Goal: Transaction & Acquisition: Book appointment/travel/reservation

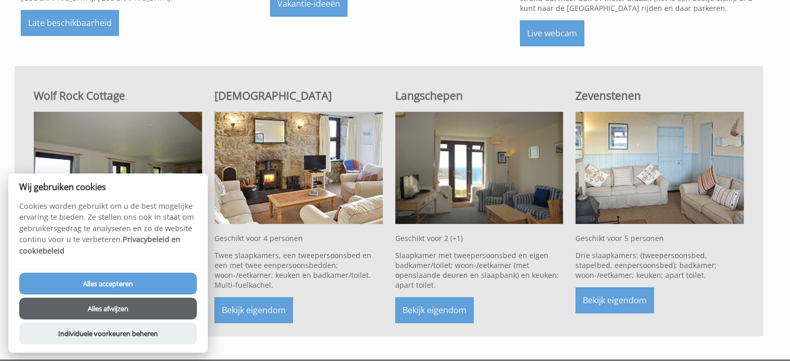
scroll to position [624, 0]
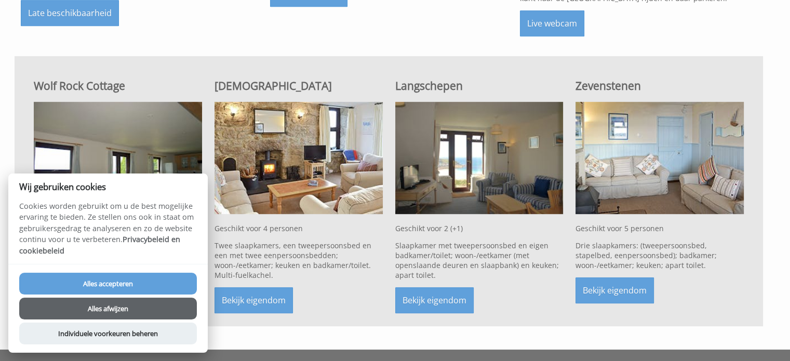
click at [153, 287] on button "Alles accepteren" at bounding box center [108, 284] width 178 height 22
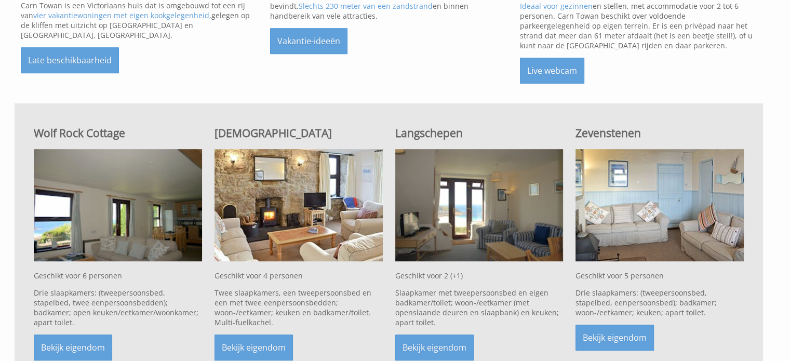
scroll to position [572, 0]
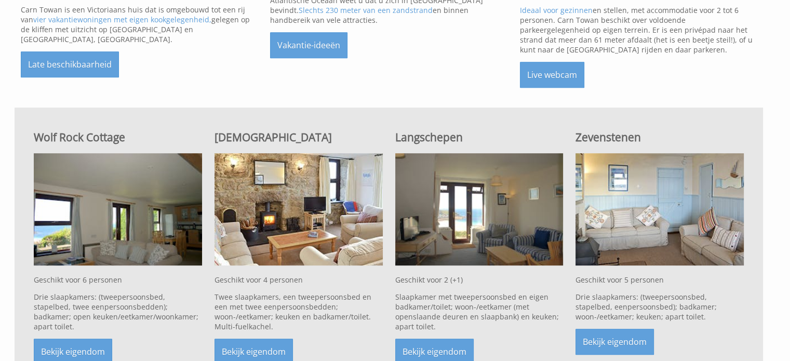
click at [148, 211] on img at bounding box center [118, 209] width 168 height 112
click at [81, 346] on font "Bekijk eigendom" at bounding box center [73, 351] width 64 height 11
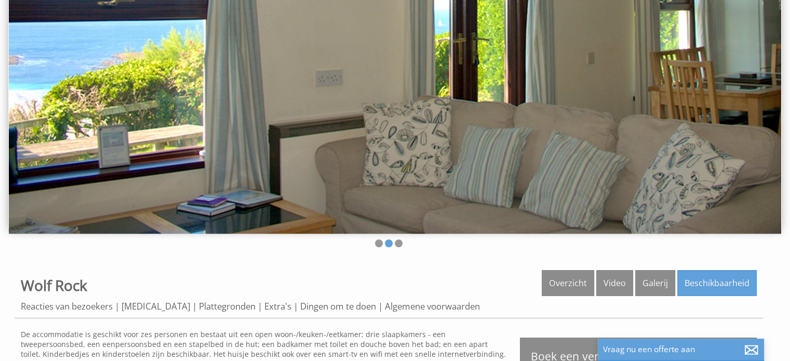
scroll to position [104, 0]
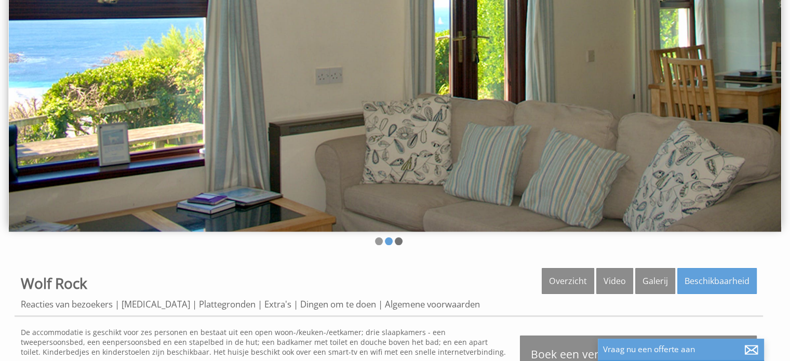
click at [399, 244] on li at bounding box center [399, 241] width 8 height 8
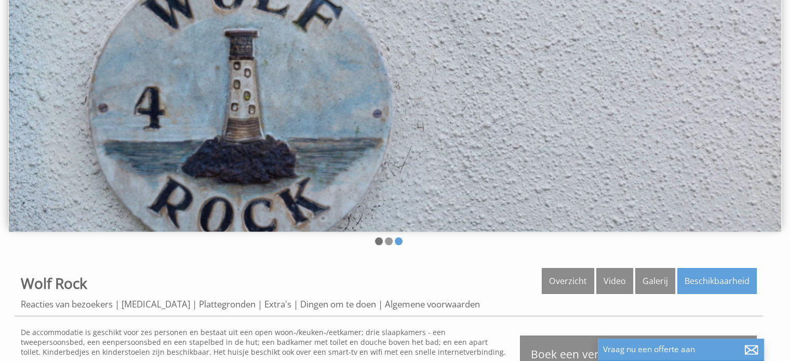
click at [378, 241] on li at bounding box center [379, 241] width 8 height 8
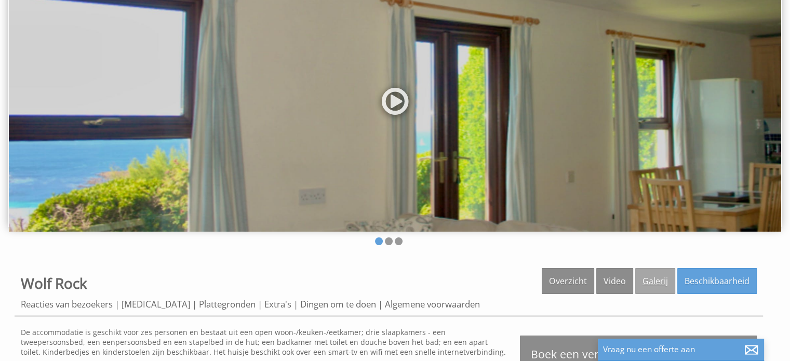
click at [644, 279] on font "Galerij" at bounding box center [655, 280] width 25 height 11
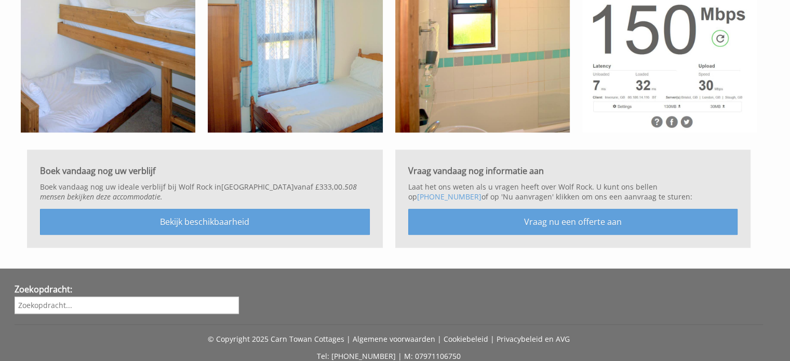
scroll to position [883, 0]
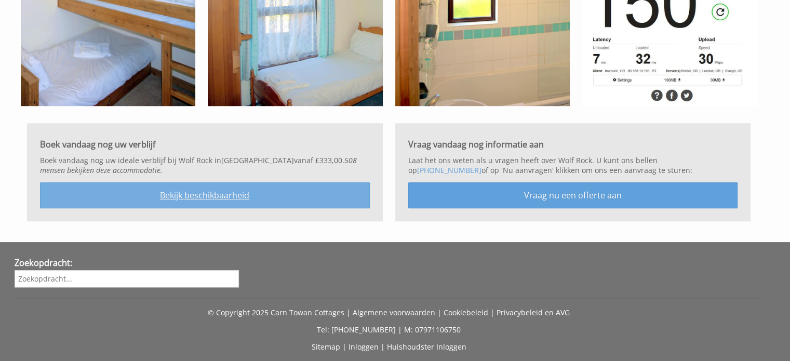
click at [207, 199] on font "Bekijk beschikbaarheid" at bounding box center [204, 195] width 89 height 11
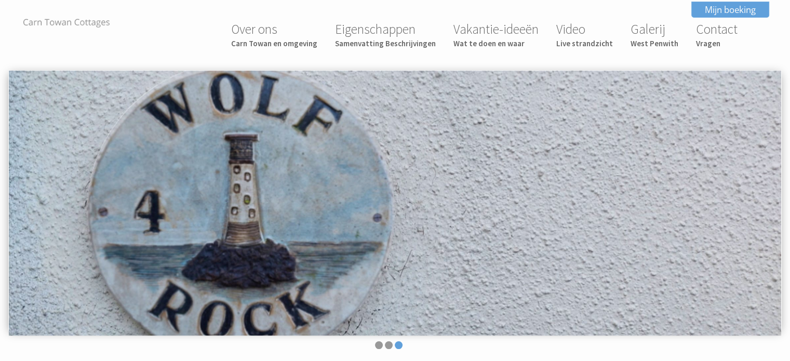
click at [56, 18] on img at bounding box center [67, 23] width 104 height 13
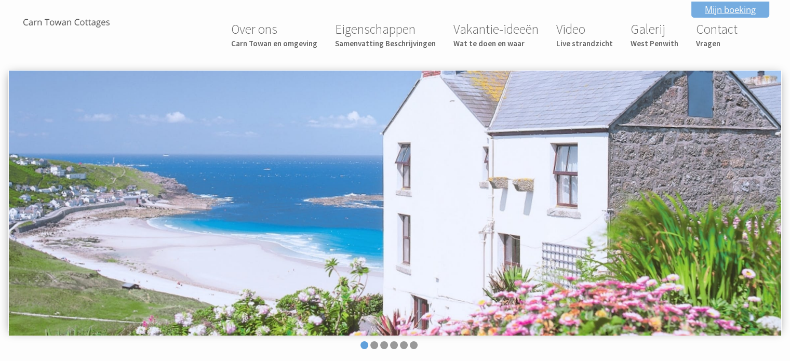
click at [729, 9] on font "Mijn boeking" at bounding box center [730, 10] width 51 height 12
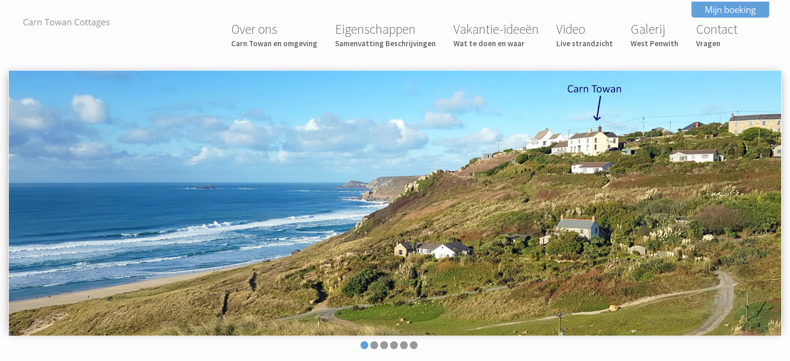
click at [71, 21] on img at bounding box center [67, 23] width 104 height 13
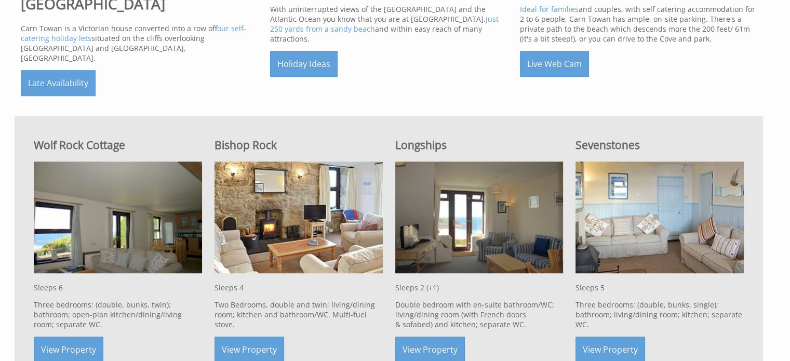
scroll to position [572, 0]
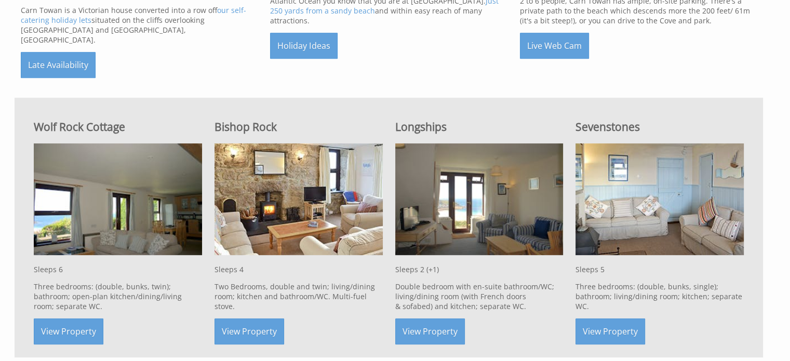
click at [603, 209] on img at bounding box center [660, 199] width 168 height 112
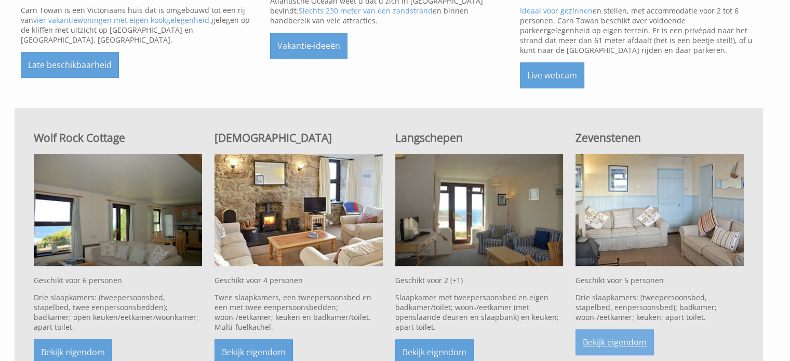
click at [618, 337] on font "Bekijk eigendom" at bounding box center [615, 342] width 64 height 11
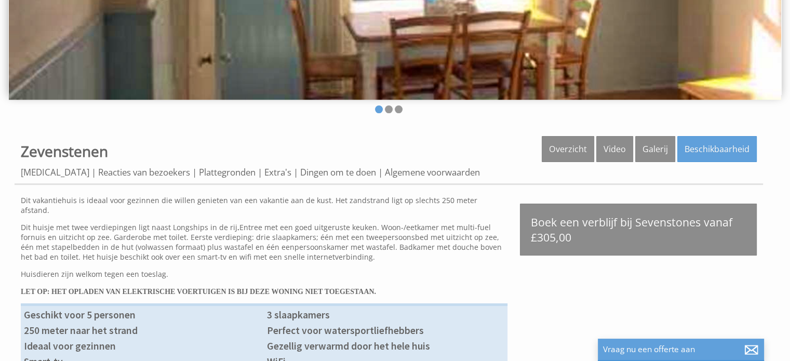
scroll to position [260, 0]
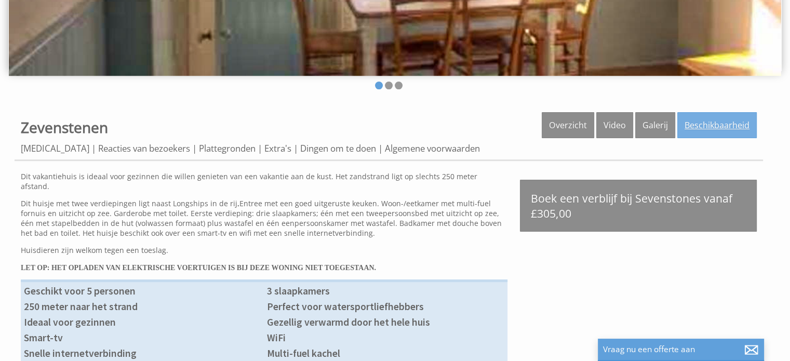
click at [718, 128] on font "Beschikbaarheid" at bounding box center [717, 125] width 65 height 11
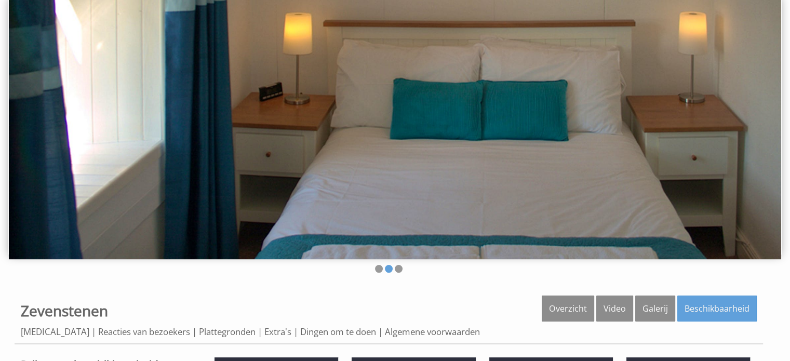
scroll to position [52, 0]
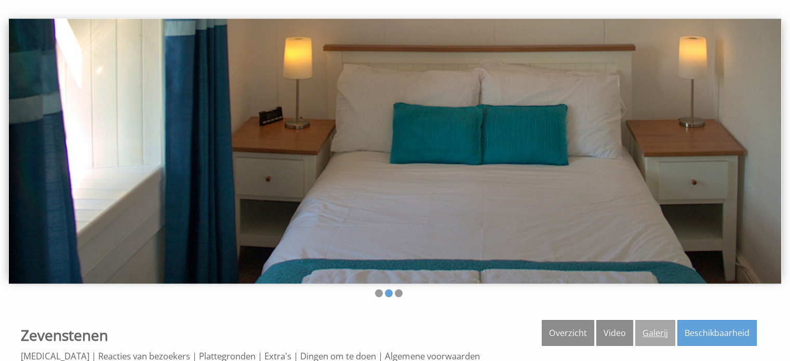
click at [657, 332] on font "Galerij" at bounding box center [655, 332] width 25 height 11
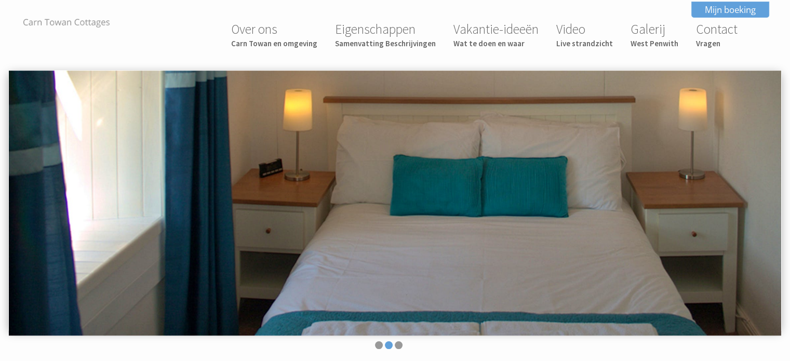
click at [43, 24] on img at bounding box center [67, 23] width 104 height 13
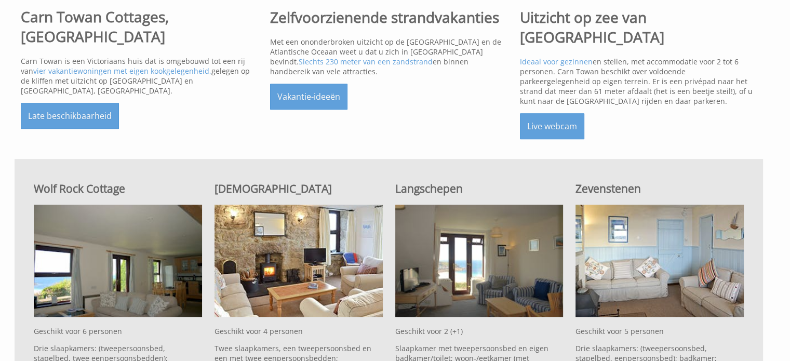
scroll to position [624, 0]
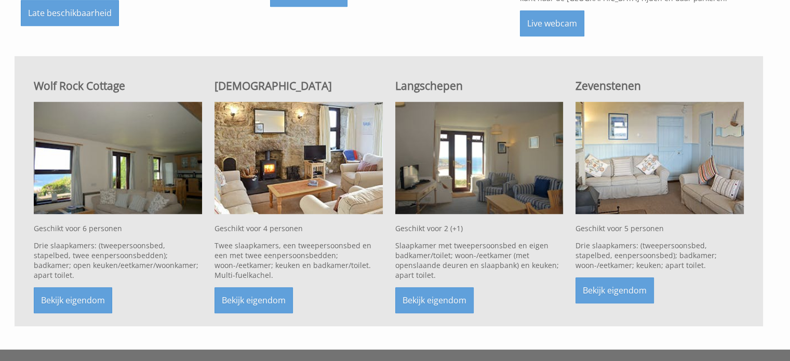
click at [75, 163] on img at bounding box center [118, 158] width 168 height 112
click at [84, 295] on font "Bekijk eigendom" at bounding box center [73, 300] width 64 height 11
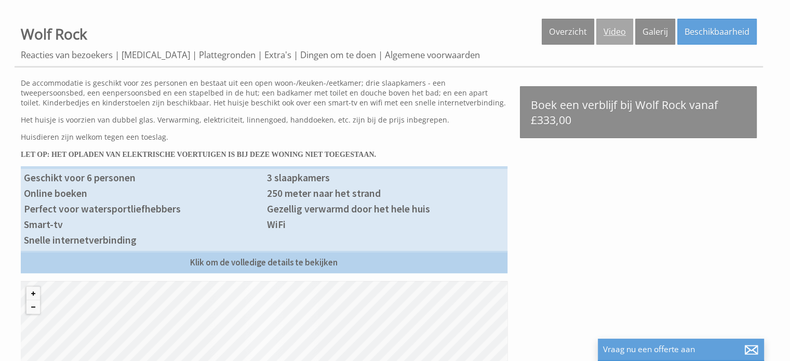
scroll to position [260, 0]
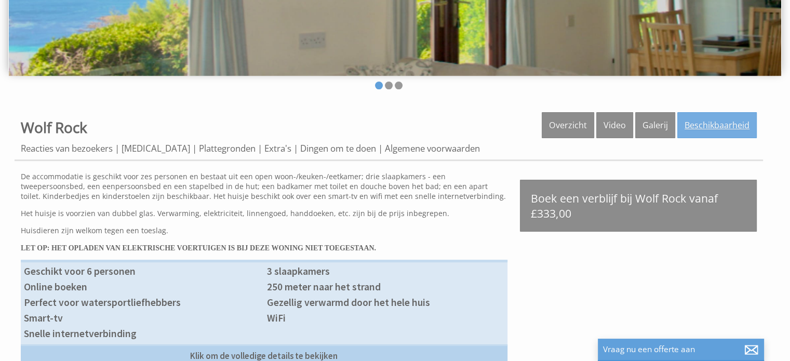
click at [715, 122] on font "Beschikbaarheid" at bounding box center [717, 125] width 65 height 11
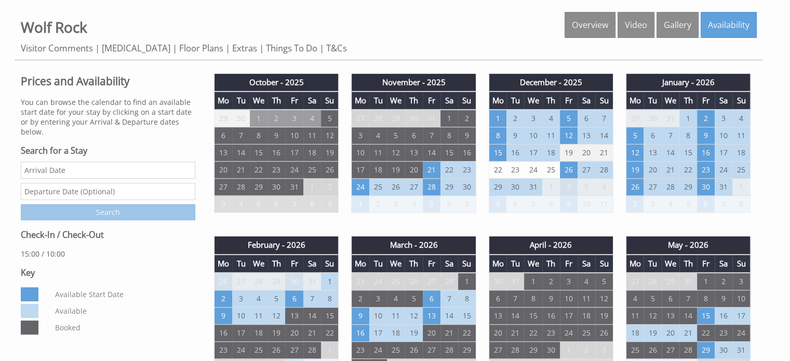
scroll to position [468, 0]
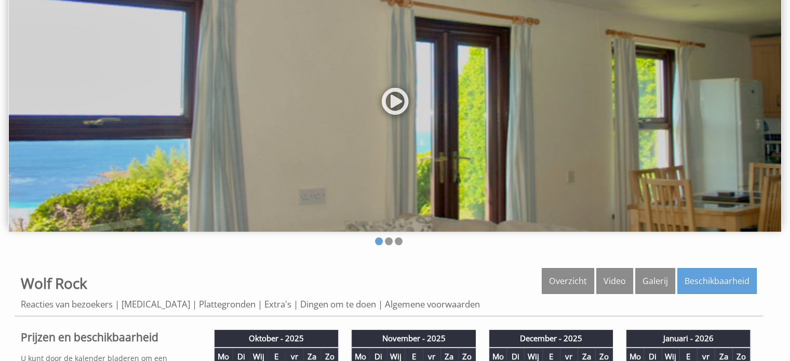
scroll to position [260, 0]
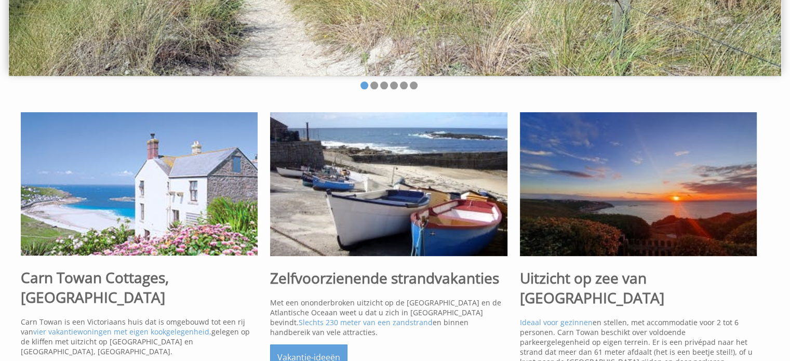
scroll to position [624, 0]
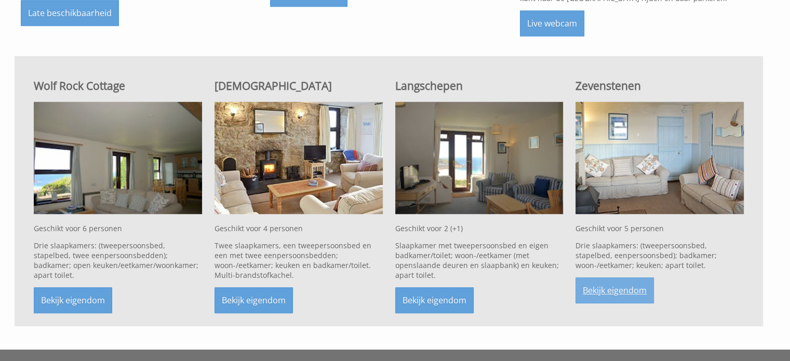
click at [619, 285] on font "Bekijk eigendom" at bounding box center [615, 290] width 64 height 11
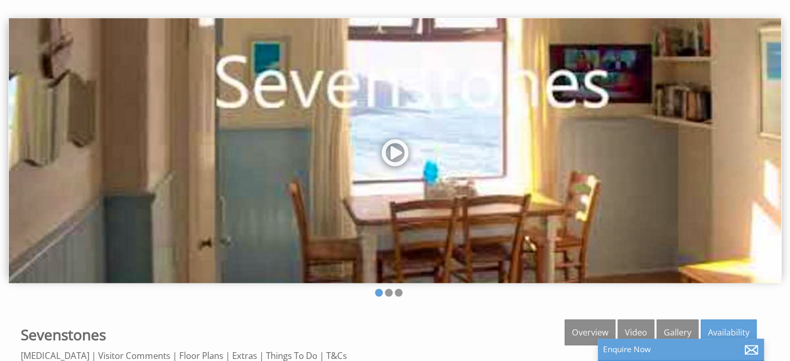
scroll to position [156, 0]
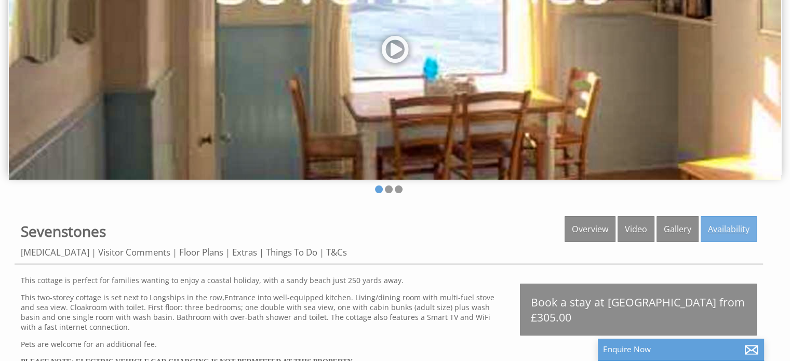
click at [736, 234] on link "Availability" at bounding box center [729, 229] width 56 height 26
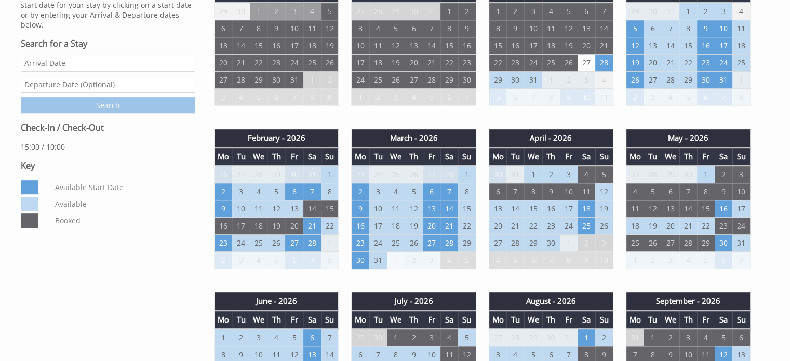
scroll to position [468, 0]
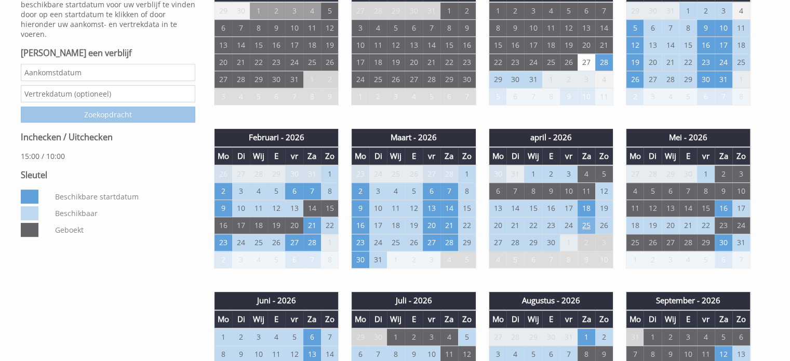
click at [589, 226] on font "25" at bounding box center [587, 225] width 8 height 10
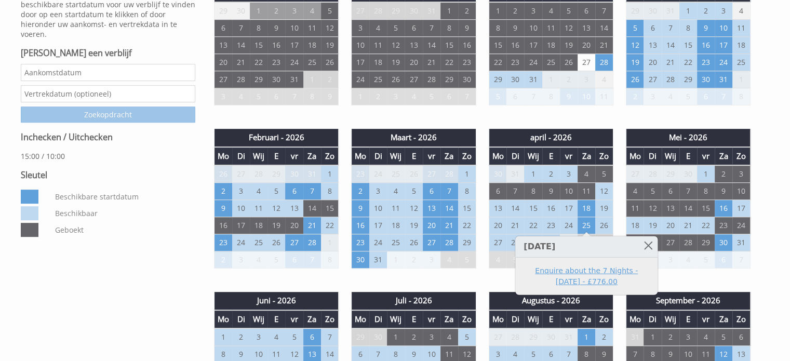
click at [556, 272] on link "Enquire about the 7 Nights - [DATE] - £776.00" at bounding box center [587, 277] width 128 height 22
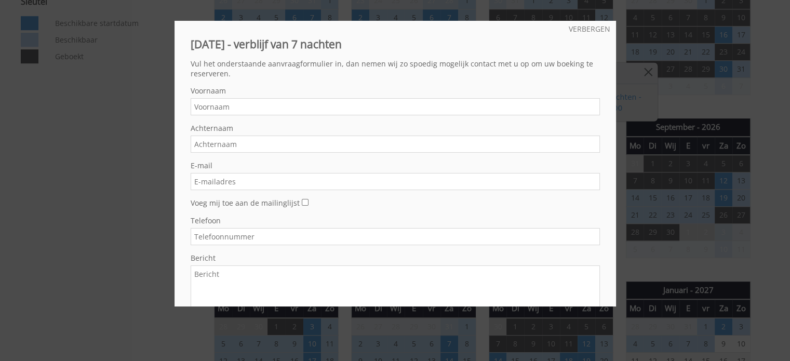
scroll to position [624, 0]
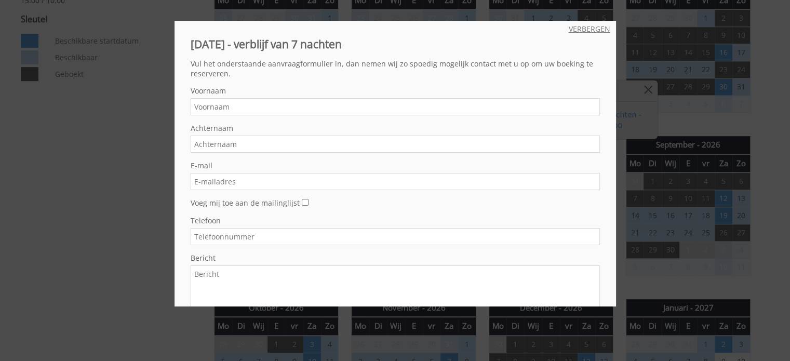
click at [594, 31] on font "VERBERGEN" at bounding box center [590, 29] width 42 height 10
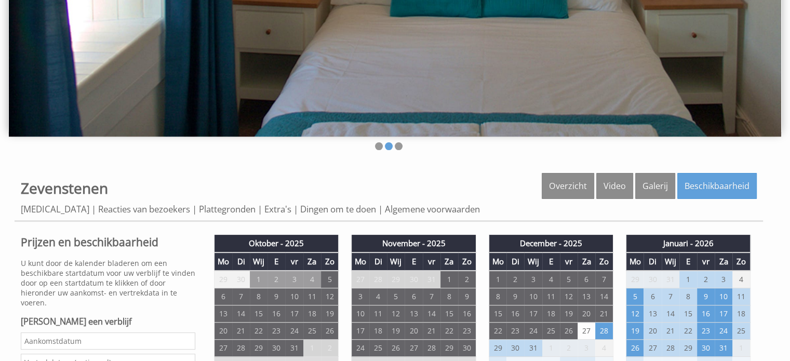
scroll to position [364, 0]
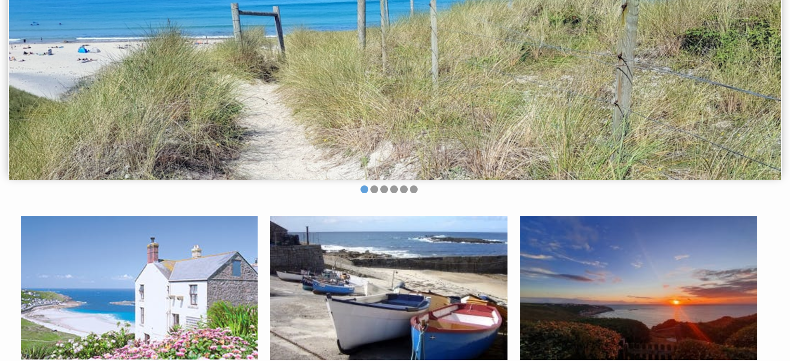
scroll to position [624, 0]
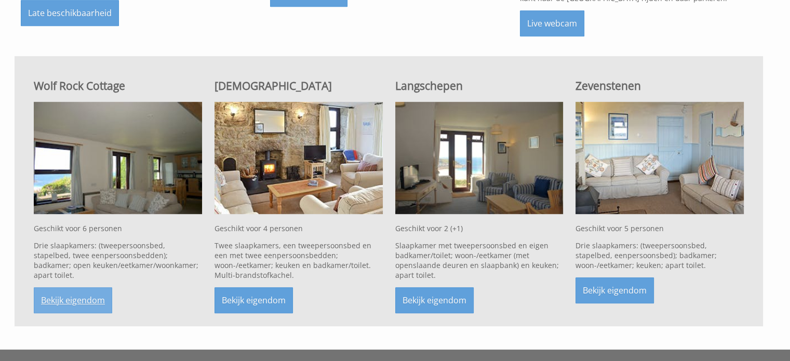
click at [100, 295] on font "Bekijk eigendom" at bounding box center [73, 300] width 64 height 11
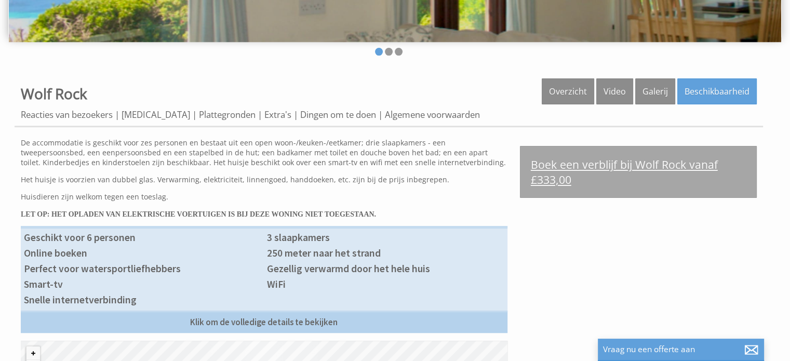
scroll to position [312, 0]
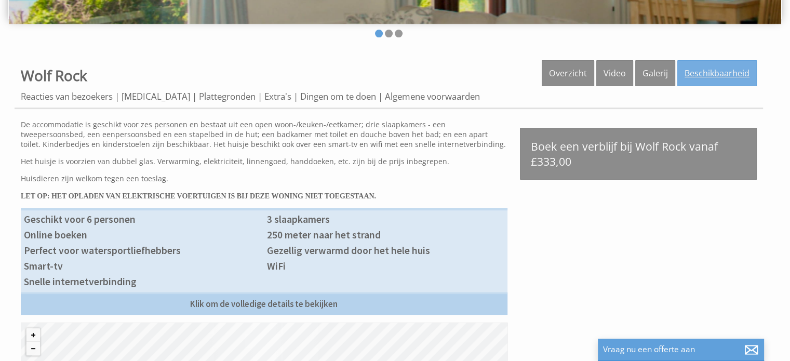
click at [722, 77] on font "Beschikbaarheid" at bounding box center [717, 73] width 65 height 11
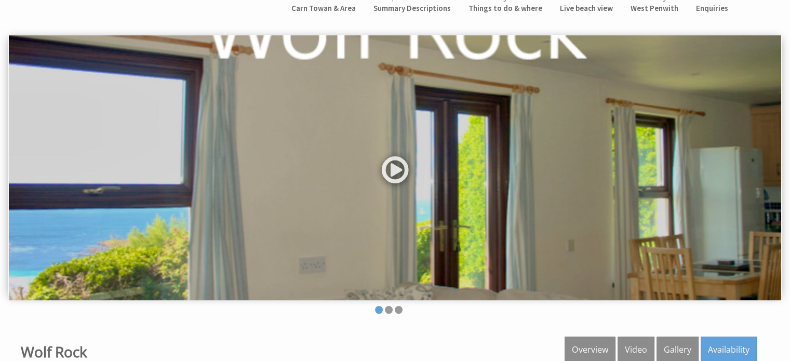
scroll to position [156, 0]
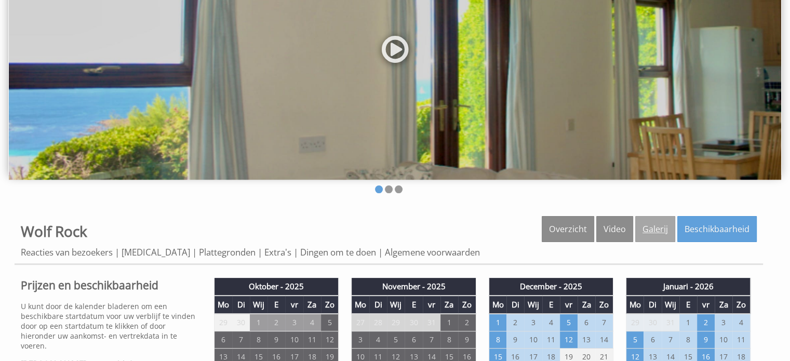
click at [673, 230] on link "Galerij" at bounding box center [656, 229] width 40 height 26
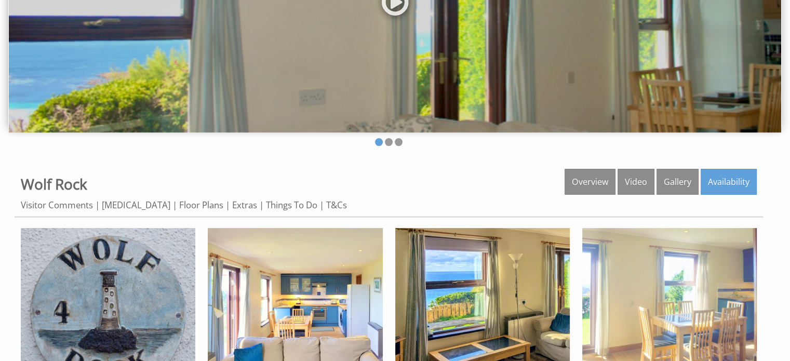
scroll to position [208, 0]
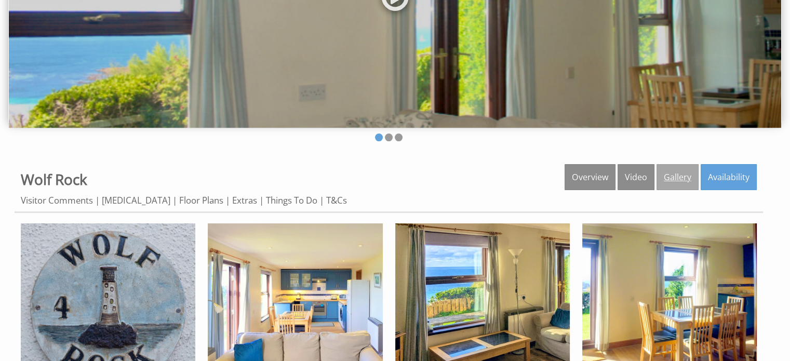
click at [667, 177] on link "Gallery" at bounding box center [678, 177] width 42 height 26
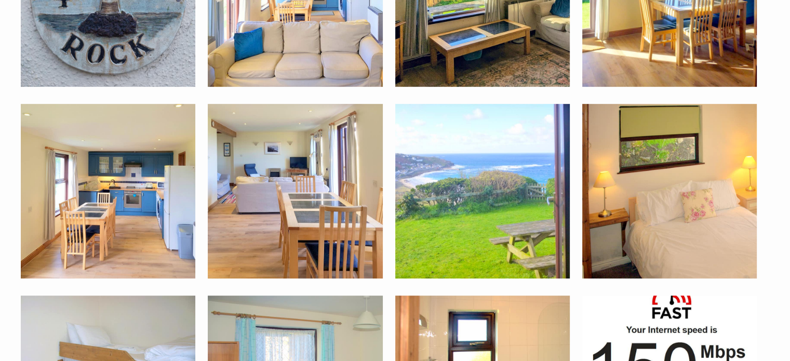
scroll to position [520, 0]
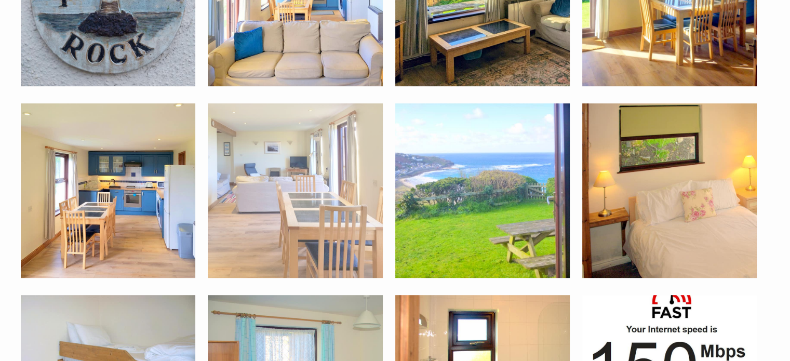
click at [308, 171] on img at bounding box center [295, 190] width 175 height 175
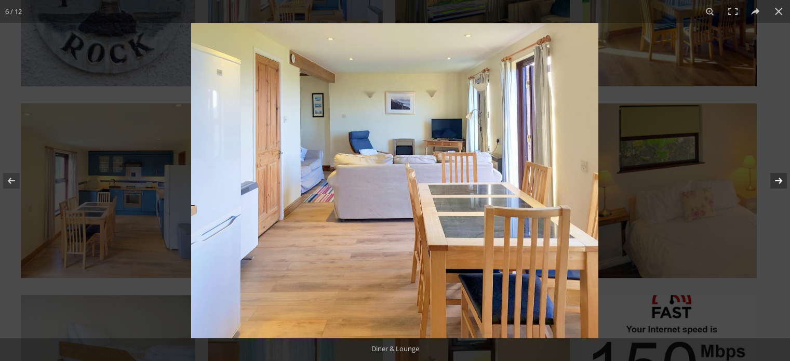
click at [779, 181] on button at bounding box center [772, 181] width 36 height 52
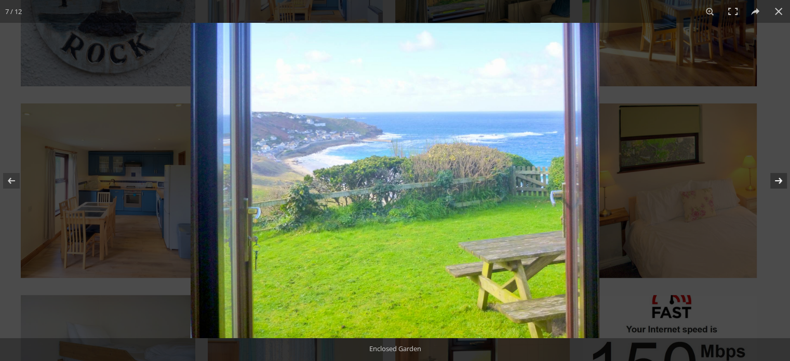
click at [779, 181] on button at bounding box center [772, 181] width 36 height 52
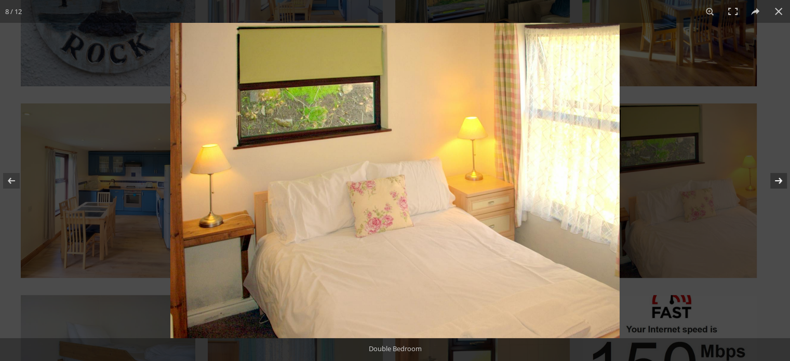
click at [780, 181] on button at bounding box center [772, 181] width 36 height 52
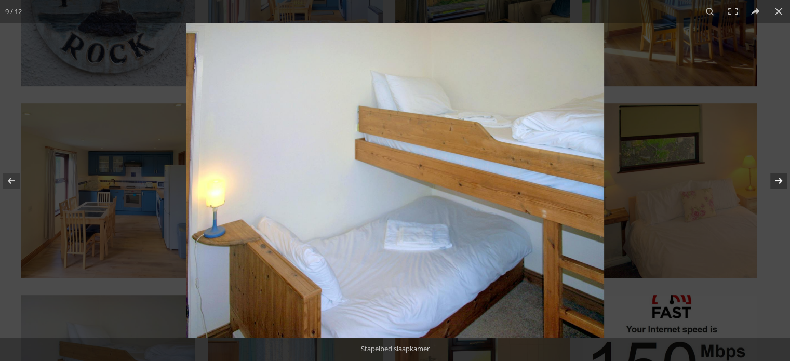
click at [780, 181] on button at bounding box center [772, 181] width 36 height 52
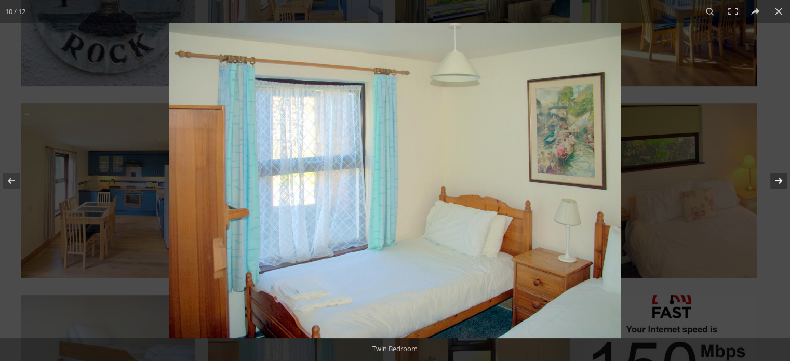
click at [780, 181] on button at bounding box center [772, 181] width 36 height 52
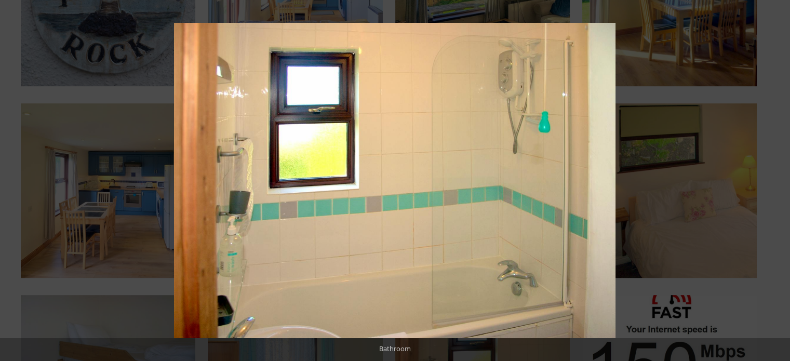
click at [780, 181] on button at bounding box center [772, 181] width 36 height 52
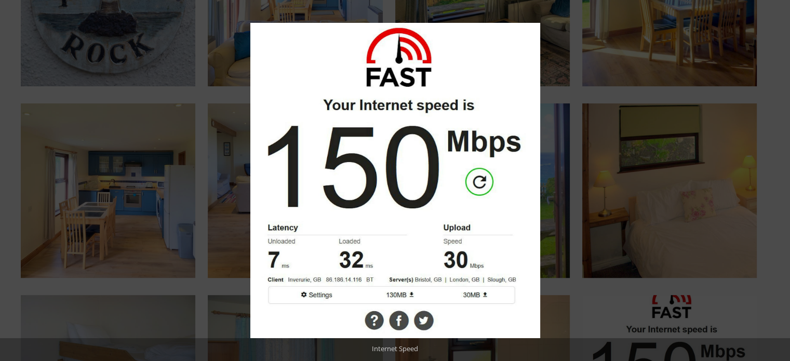
click at [780, 181] on button at bounding box center [772, 181] width 36 height 52
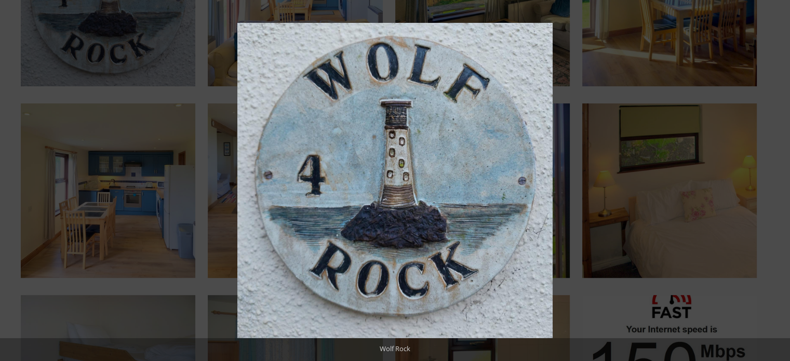
click at [780, 181] on button at bounding box center [772, 181] width 36 height 52
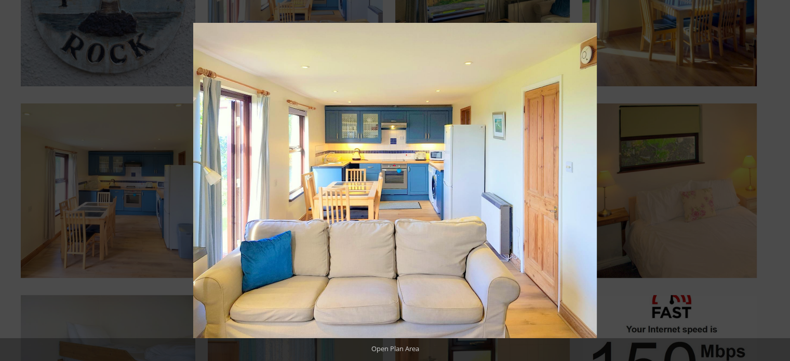
click at [780, 181] on button at bounding box center [772, 181] width 36 height 52
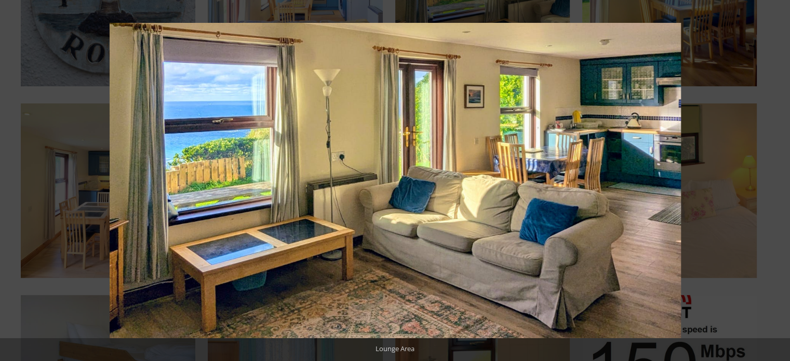
click at [780, 181] on button at bounding box center [772, 181] width 36 height 52
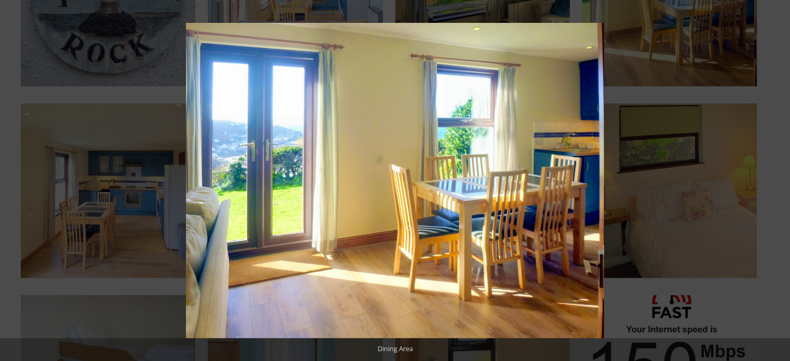
click at [780, 181] on button at bounding box center [772, 181] width 36 height 52
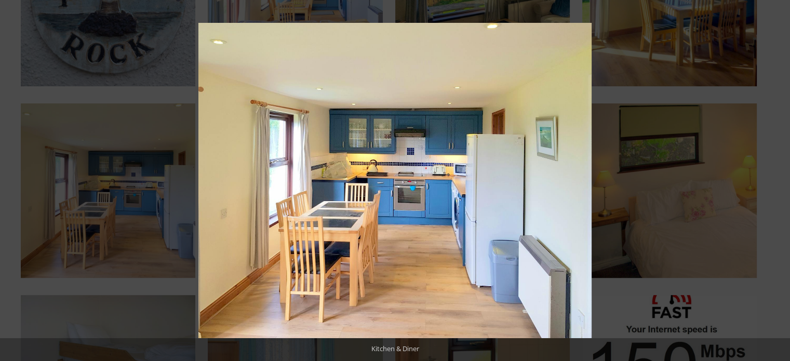
click at [780, 181] on button at bounding box center [772, 181] width 36 height 52
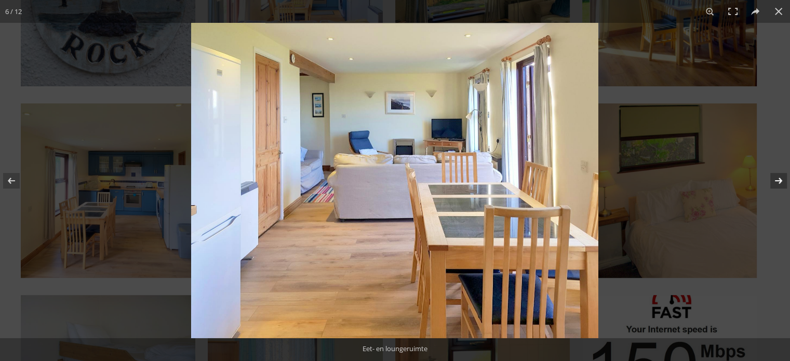
click at [783, 181] on button at bounding box center [772, 181] width 36 height 52
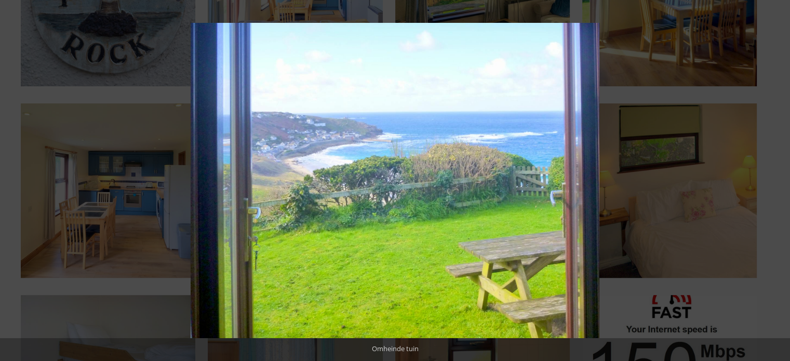
click at [783, 180] on button at bounding box center [772, 181] width 36 height 52
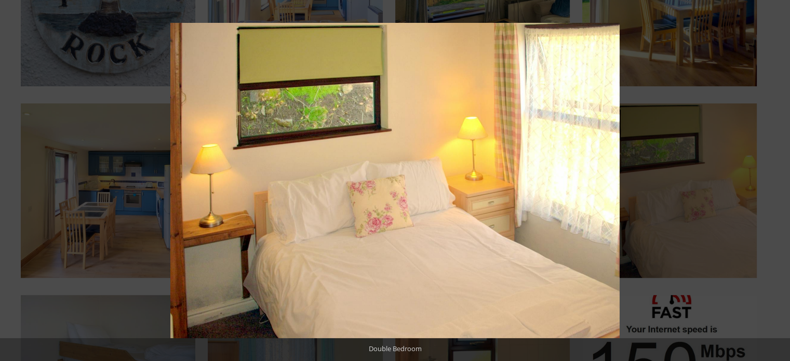
click at [783, 180] on button at bounding box center [772, 181] width 36 height 52
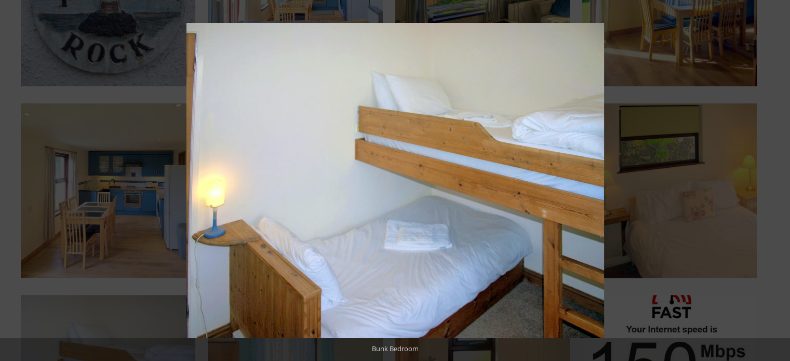
click at [783, 180] on button at bounding box center [772, 181] width 36 height 52
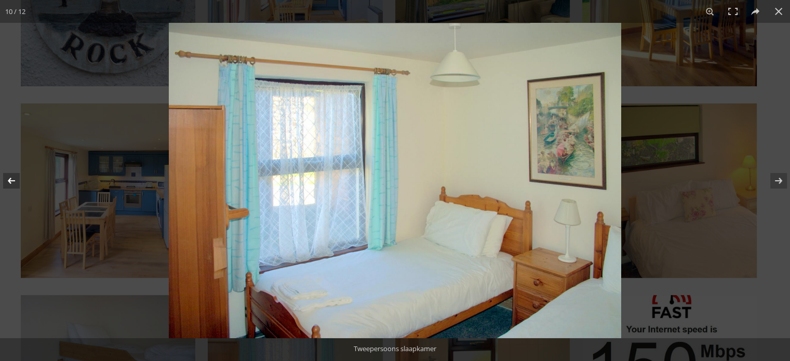
click at [8, 184] on button at bounding box center [18, 181] width 36 height 52
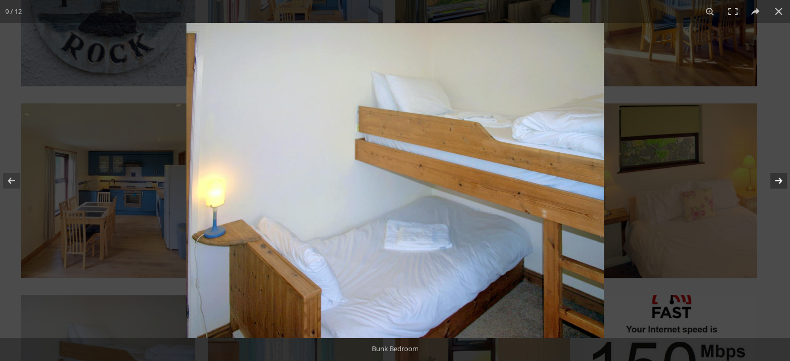
click at [782, 183] on button at bounding box center [772, 181] width 36 height 52
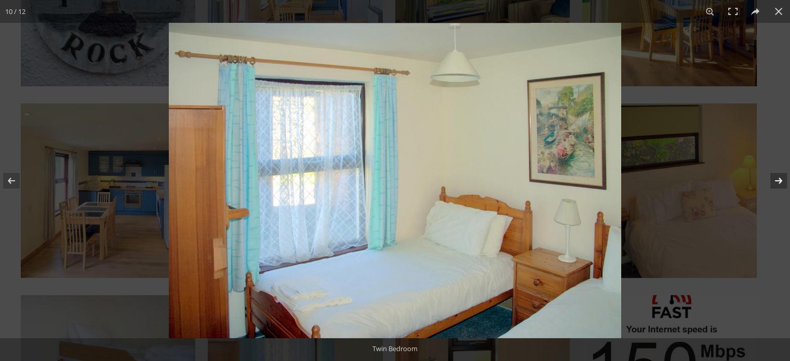
click at [783, 182] on button at bounding box center [772, 181] width 36 height 52
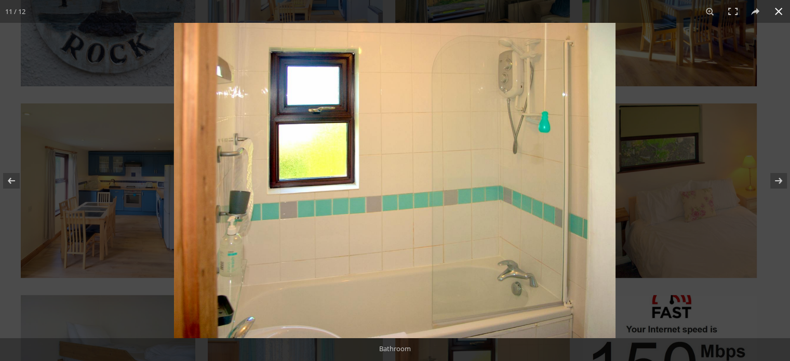
click at [776, 14] on button at bounding box center [779, 11] width 23 height 23
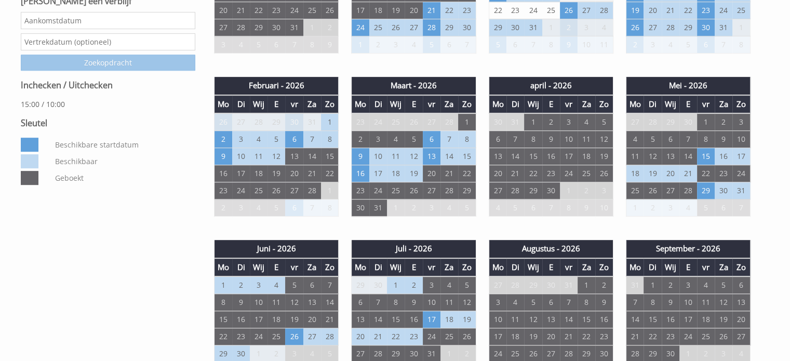
scroll to position [156, 0]
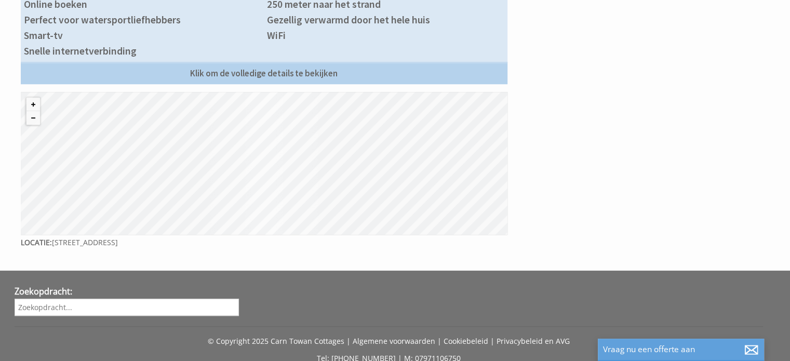
scroll to position [572, 0]
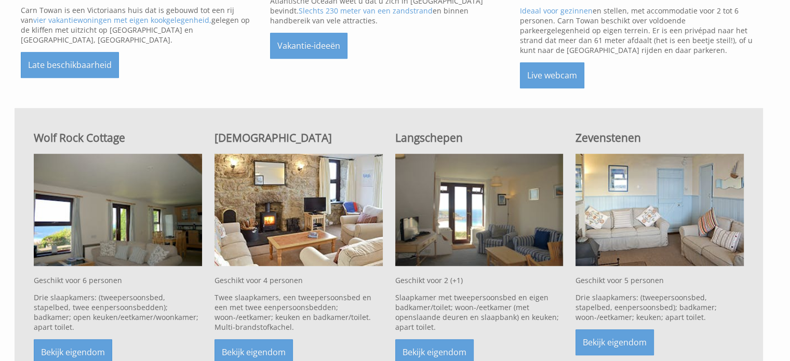
scroll to position [624, 0]
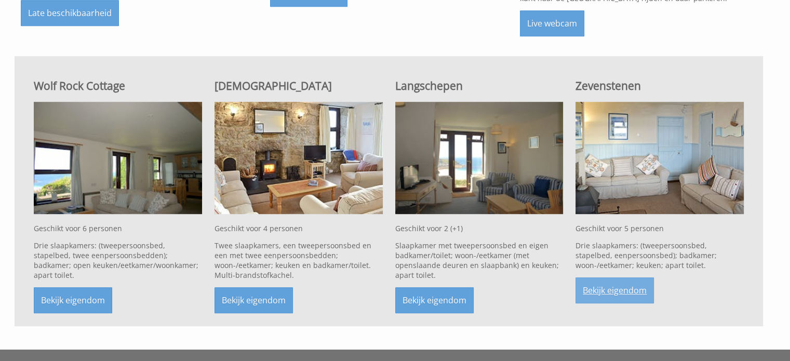
click at [628, 285] on font "Bekijk eigendom" at bounding box center [615, 290] width 64 height 11
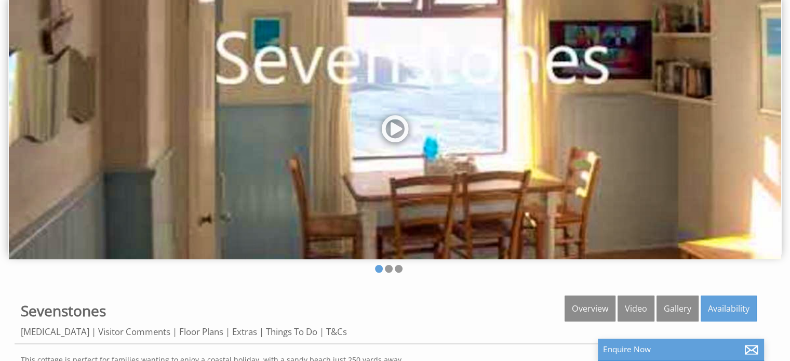
scroll to position [208, 0]
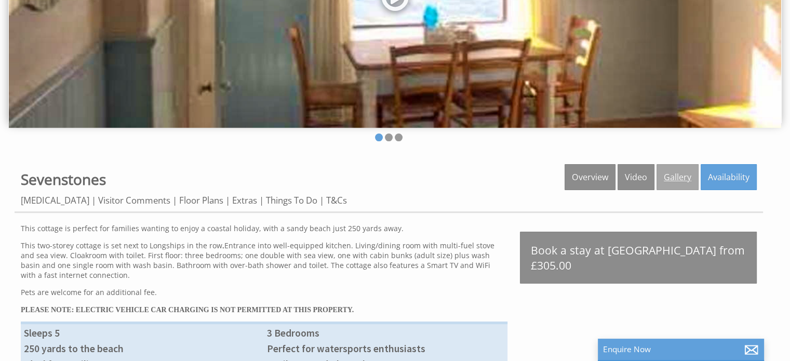
click at [682, 182] on link "Gallery" at bounding box center [678, 177] width 42 height 26
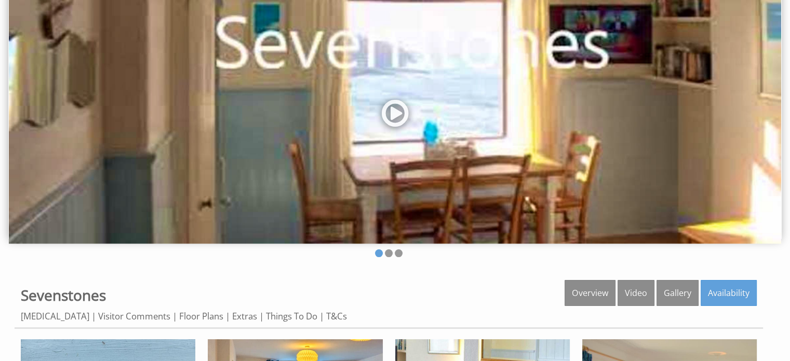
scroll to position [104, 0]
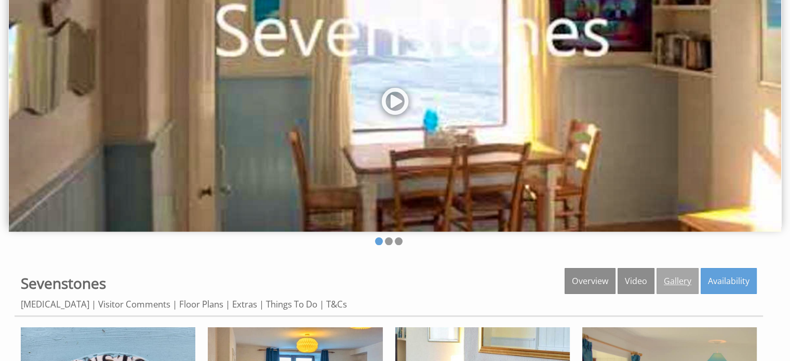
click at [680, 277] on link "Gallery" at bounding box center [678, 281] width 42 height 26
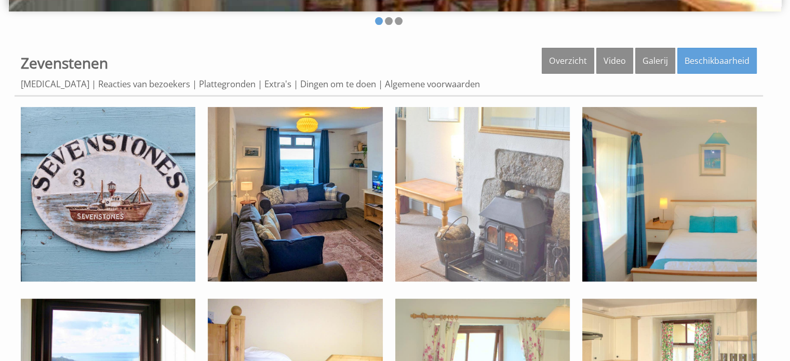
scroll to position [364, 0]
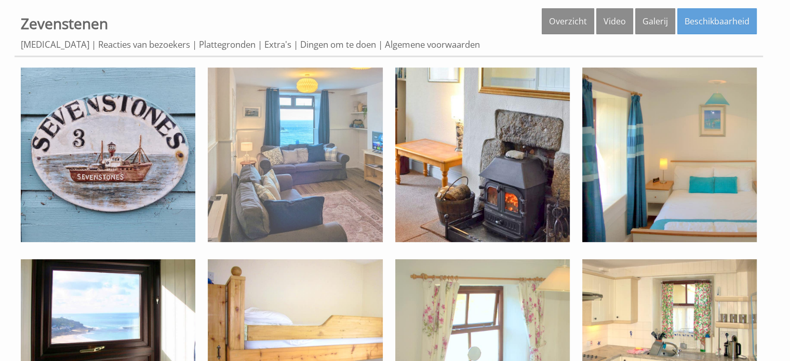
click at [349, 187] on img at bounding box center [295, 155] width 175 height 175
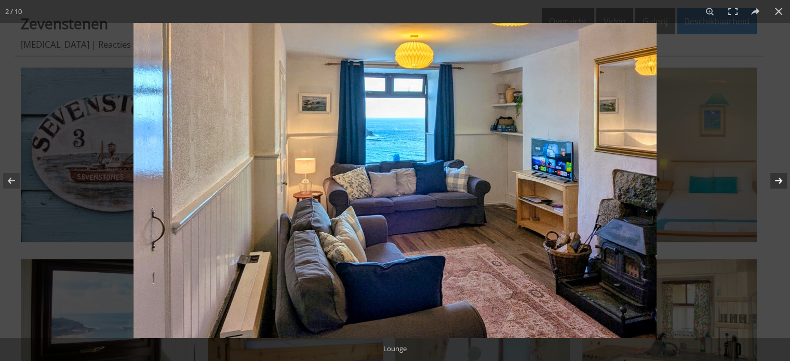
click at [777, 178] on button at bounding box center [772, 181] width 36 height 52
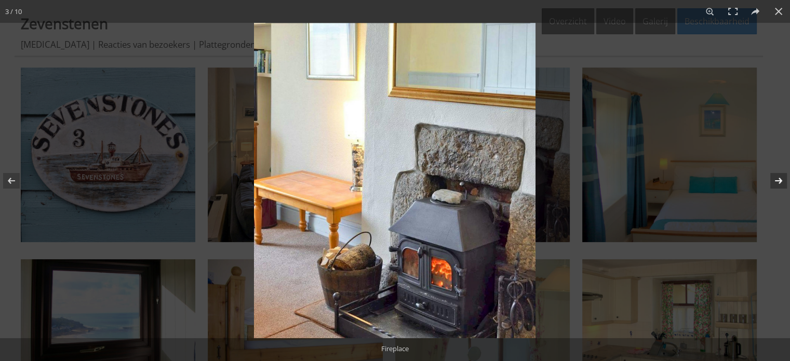
click at [777, 178] on button at bounding box center [772, 181] width 36 height 52
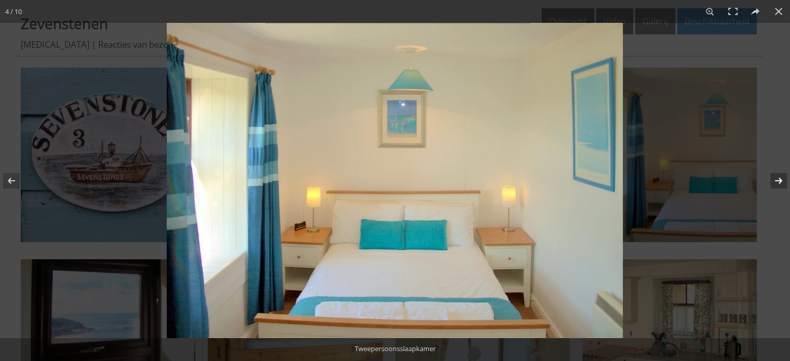
click at [777, 178] on button at bounding box center [772, 181] width 36 height 52
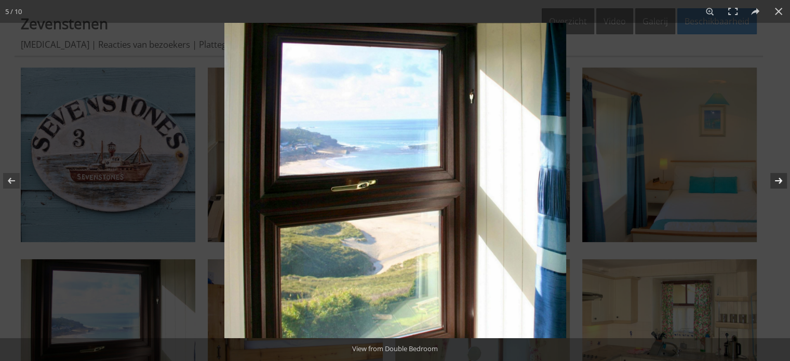
click at [777, 177] on button at bounding box center [772, 181] width 36 height 52
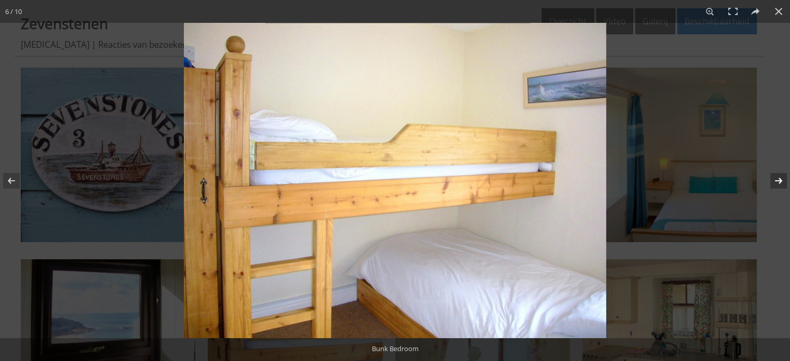
click at [777, 177] on button at bounding box center [772, 181] width 36 height 52
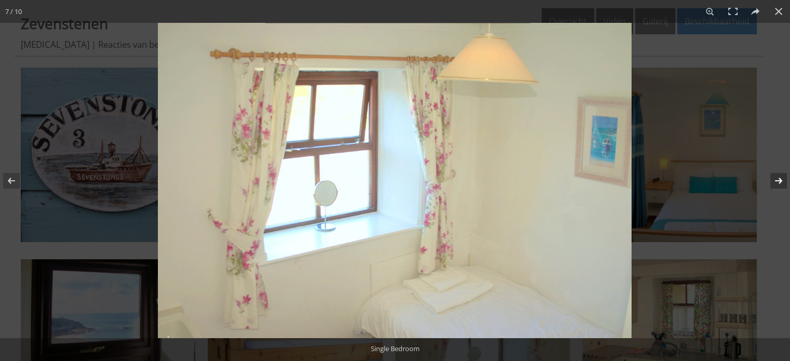
click at [777, 177] on button at bounding box center [772, 181] width 36 height 52
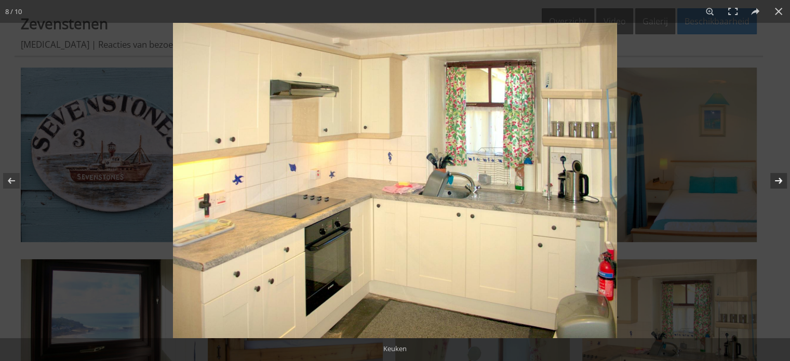
click at [777, 177] on button at bounding box center [772, 181] width 36 height 52
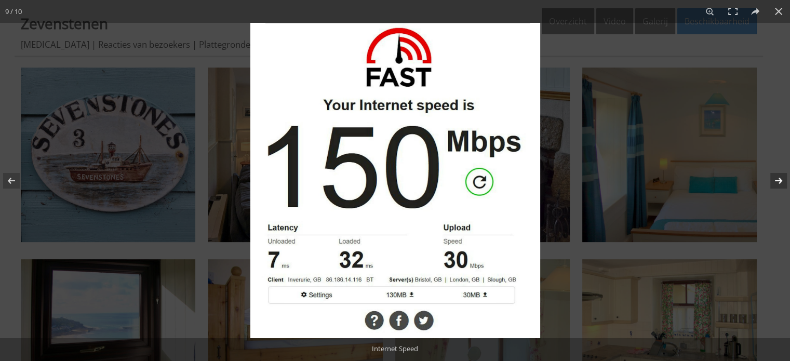
click at [777, 177] on button at bounding box center [772, 181] width 36 height 52
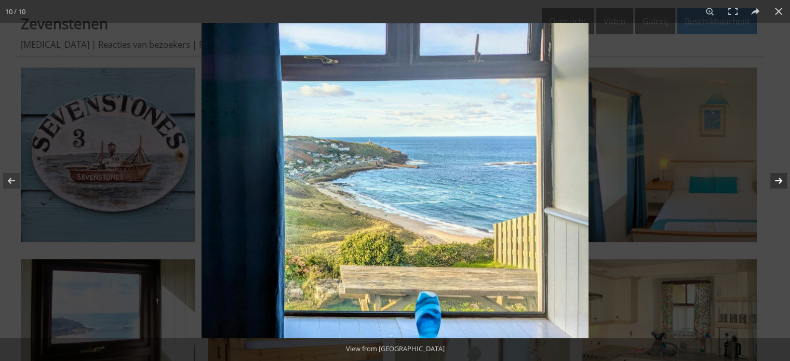
click at [777, 177] on button at bounding box center [772, 181] width 36 height 52
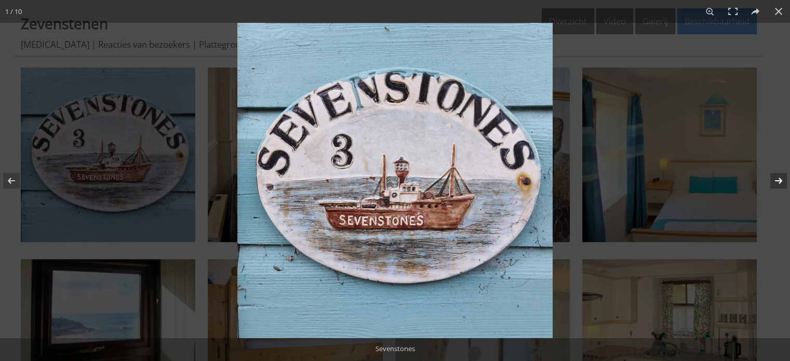
click at [777, 177] on button at bounding box center [772, 181] width 36 height 52
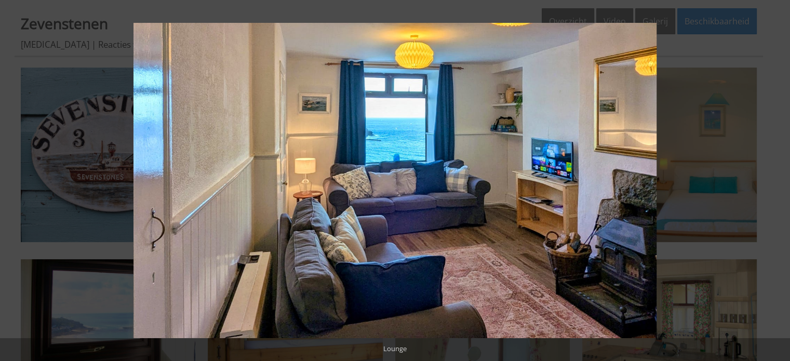
click at [777, 177] on button at bounding box center [772, 181] width 36 height 52
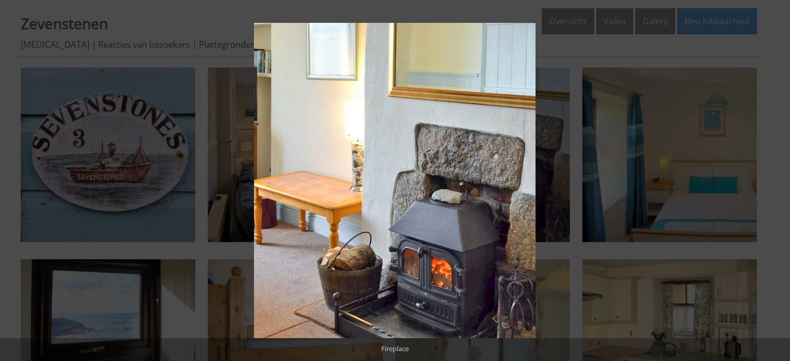
click at [777, 177] on button at bounding box center [772, 181] width 36 height 52
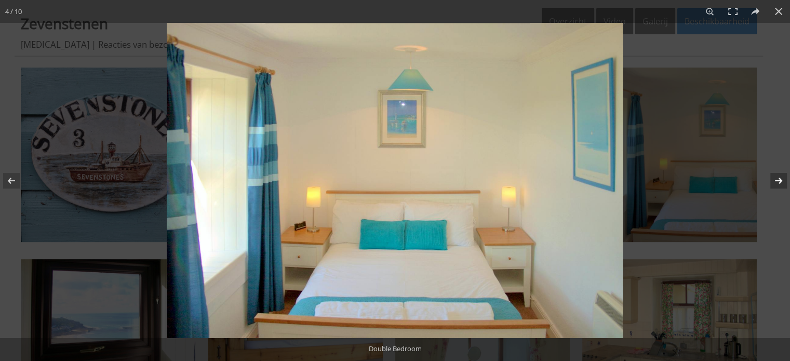
click at [773, 184] on button at bounding box center [772, 181] width 36 height 52
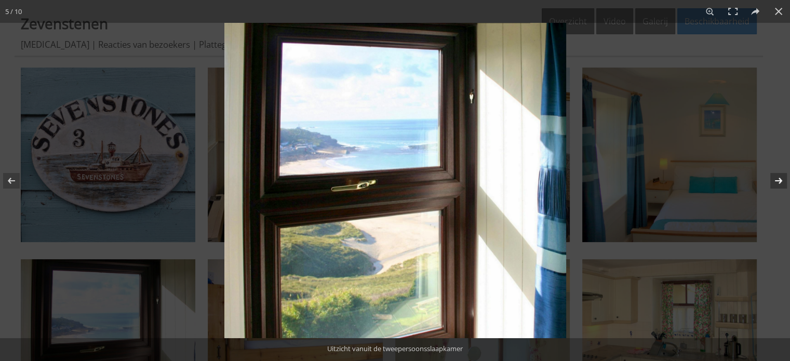
click at [773, 184] on button at bounding box center [772, 181] width 36 height 52
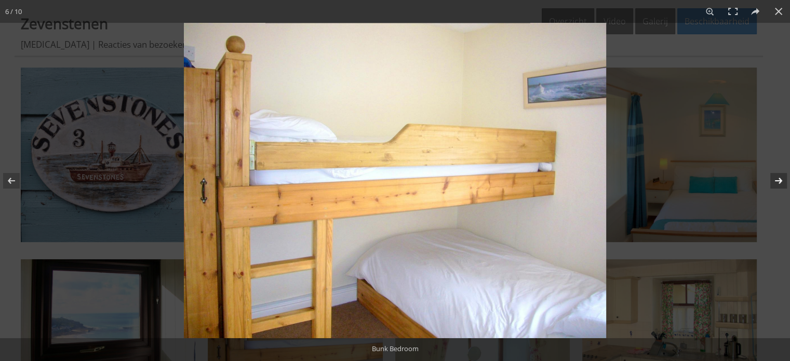
click at [773, 184] on button at bounding box center [772, 181] width 36 height 52
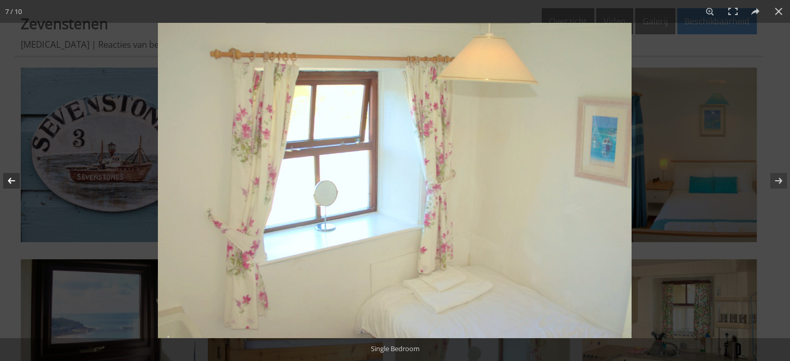
click at [10, 182] on button at bounding box center [18, 181] width 36 height 52
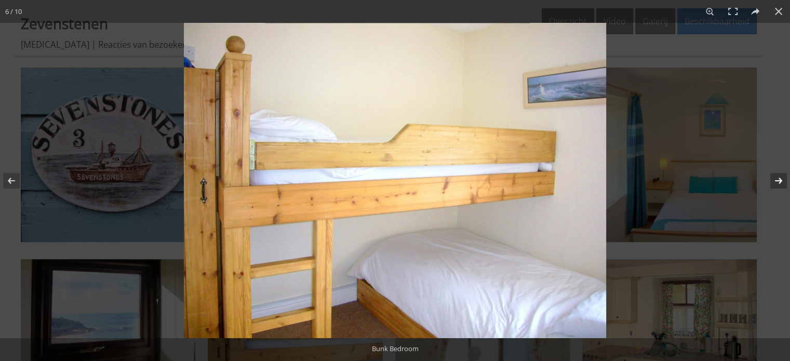
click at [781, 181] on button at bounding box center [772, 181] width 36 height 52
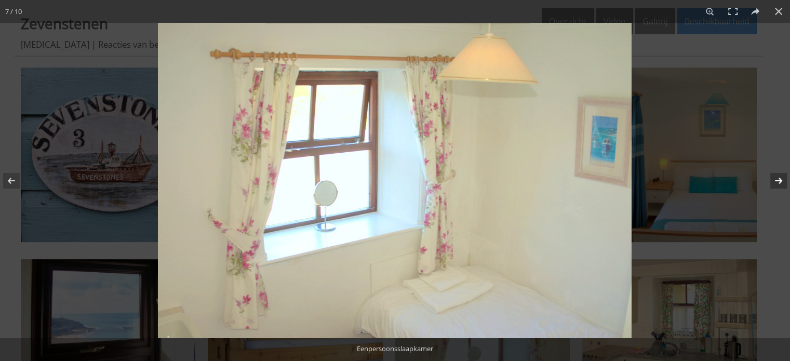
click at [781, 181] on button at bounding box center [772, 181] width 36 height 52
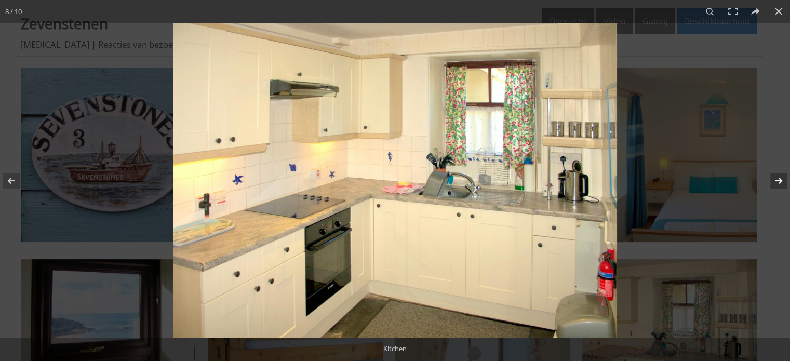
click at [781, 181] on button at bounding box center [772, 181] width 36 height 52
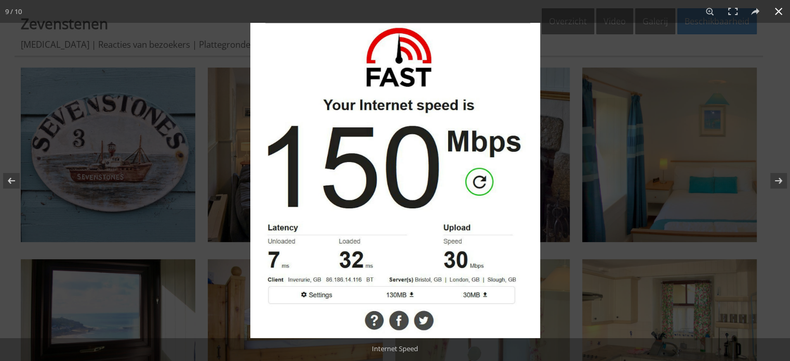
click at [778, 15] on button at bounding box center [779, 11] width 23 height 23
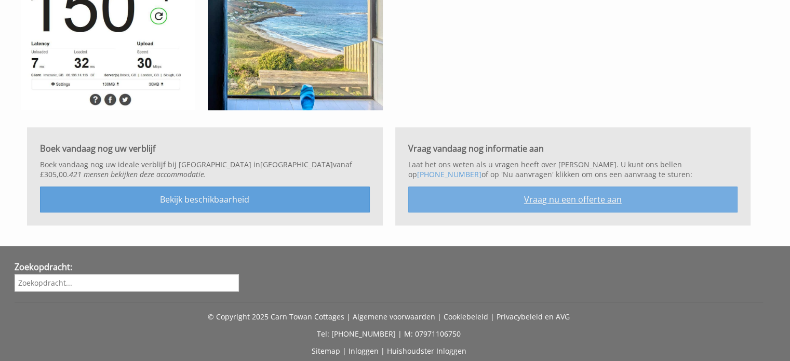
scroll to position [918, 0]
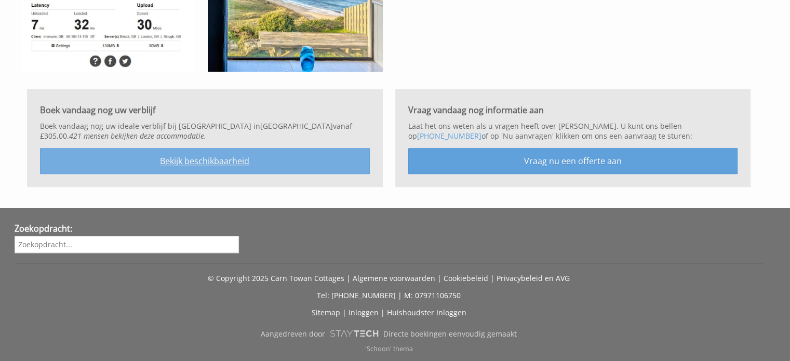
click at [197, 162] on font "Bekijk beschikbaarheid" at bounding box center [204, 160] width 89 height 11
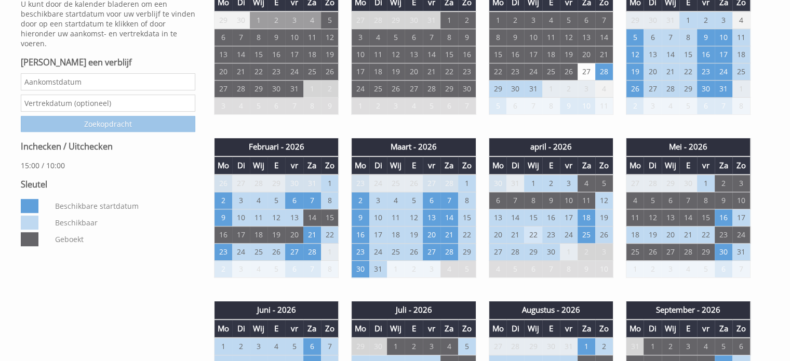
scroll to position [468, 0]
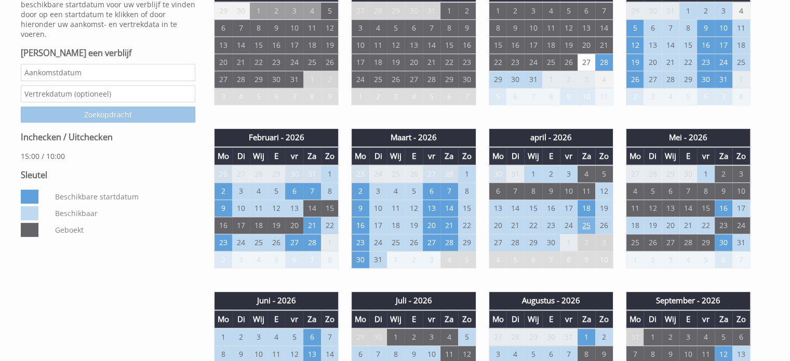
click at [586, 224] on font "25" at bounding box center [587, 225] width 8 height 10
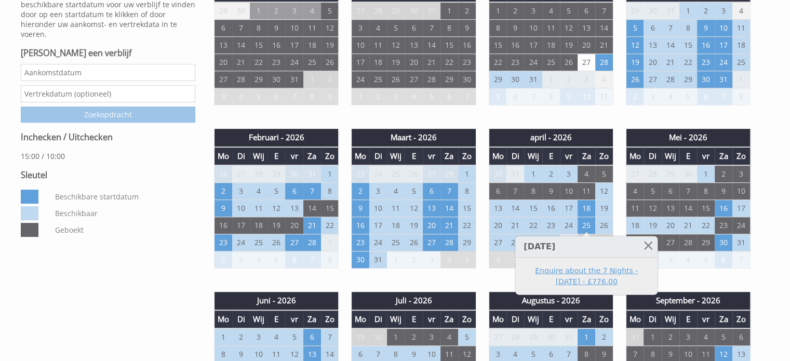
click at [561, 271] on link "Enquire about the 7 Nights - [DATE] - £776.00" at bounding box center [587, 277] width 128 height 22
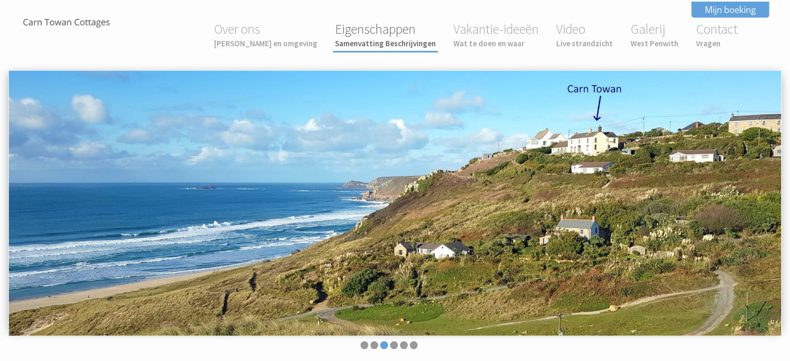
click at [363, 45] on font "Samenvatting Beschrijvingen" at bounding box center [385, 43] width 101 height 10
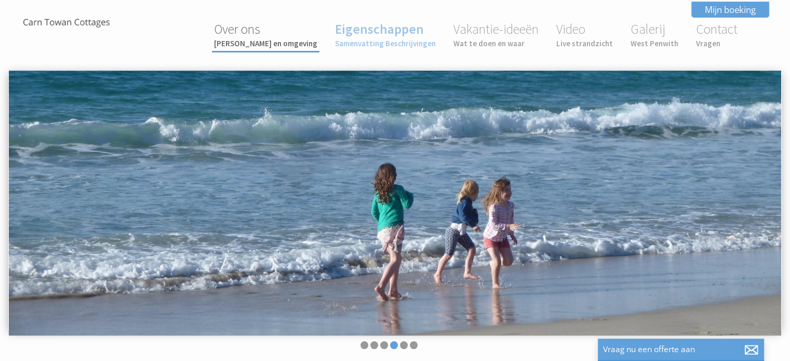
click at [301, 43] on font "[PERSON_NAME] en omgeving" at bounding box center [265, 43] width 103 height 10
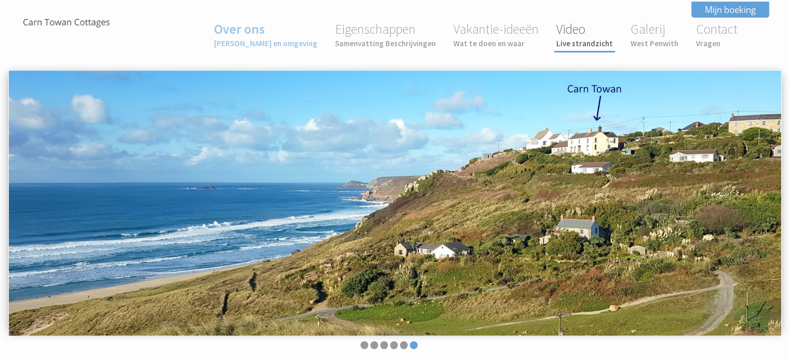
click at [566, 37] on link "Video Live strandzicht" at bounding box center [585, 35] width 57 height 28
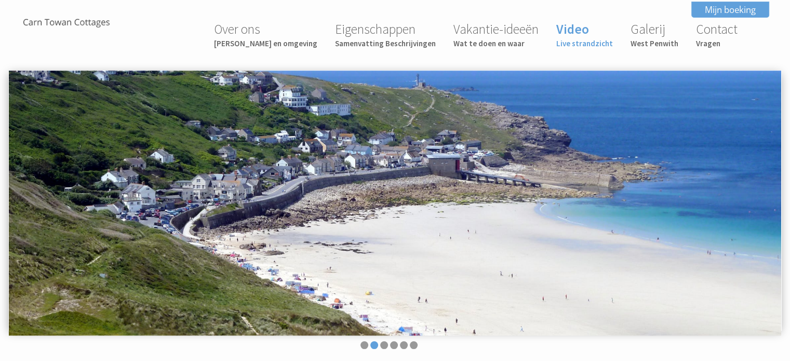
click at [49, 30] on div "Over ons [PERSON_NAME] en omgeving Eigenschappen Samenvatting Beschrijvingen Va…" at bounding box center [388, 36] width 761 height 38
click at [56, 22] on img at bounding box center [67, 23] width 104 height 13
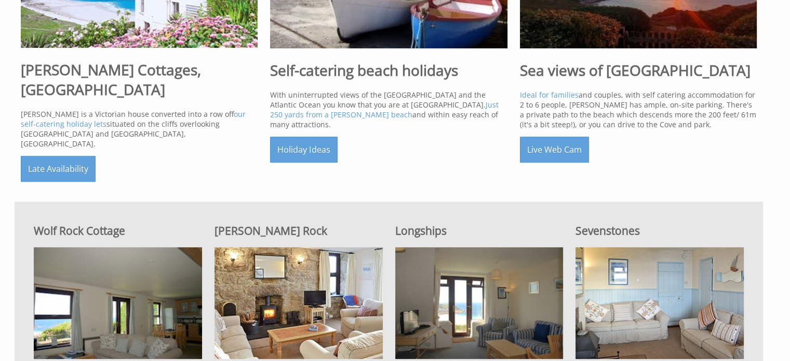
scroll to position [676, 0]
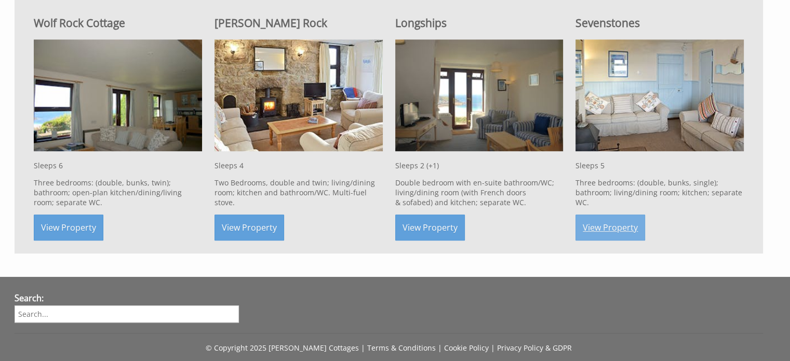
click at [598, 215] on link "View Property" at bounding box center [611, 228] width 70 height 26
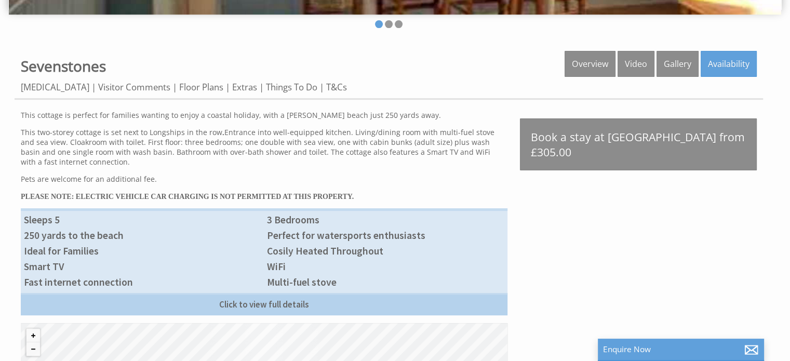
scroll to position [255, 0]
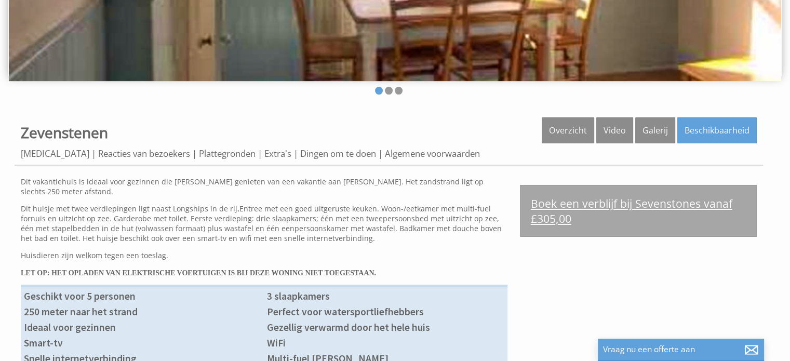
click at [668, 201] on font "Boek een verblijf bij Sevenstones vanaf £305,00" at bounding box center [632, 211] width 202 height 30
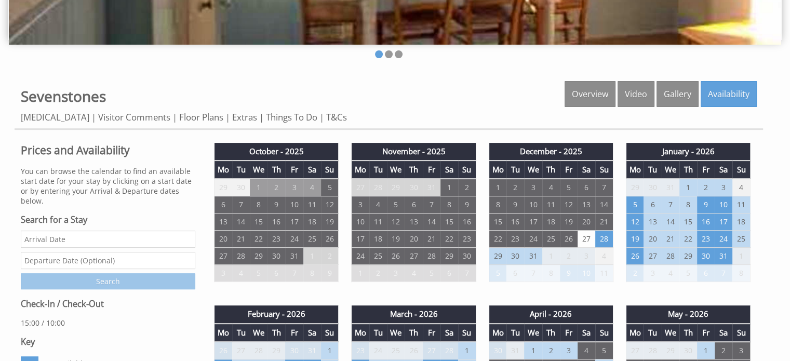
scroll to position [416, 0]
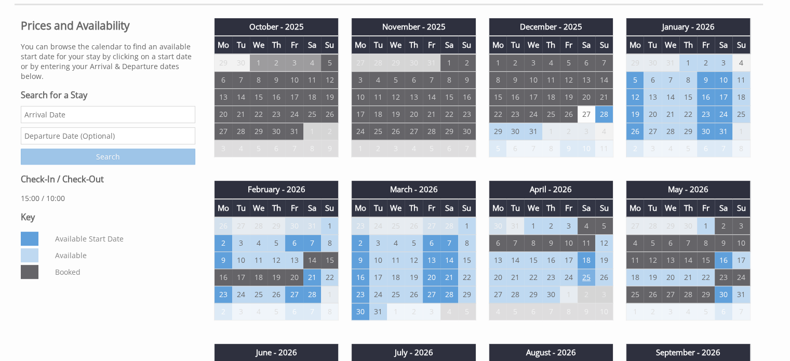
click at [588, 278] on td "25" at bounding box center [587, 277] width 18 height 17
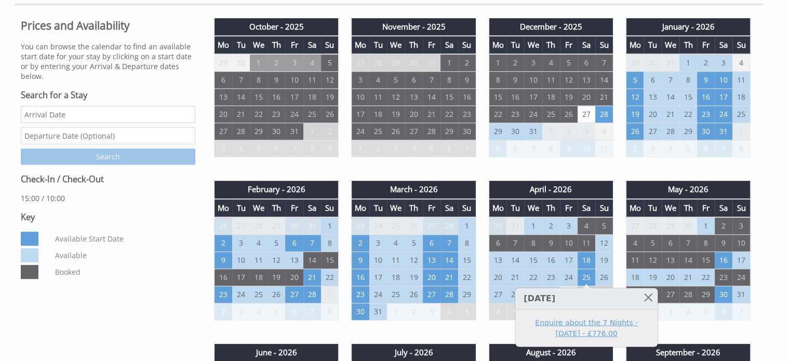
click at [593, 325] on link "Enquire about the 7 Nights - [DATE] - £776.00" at bounding box center [587, 329] width 128 height 22
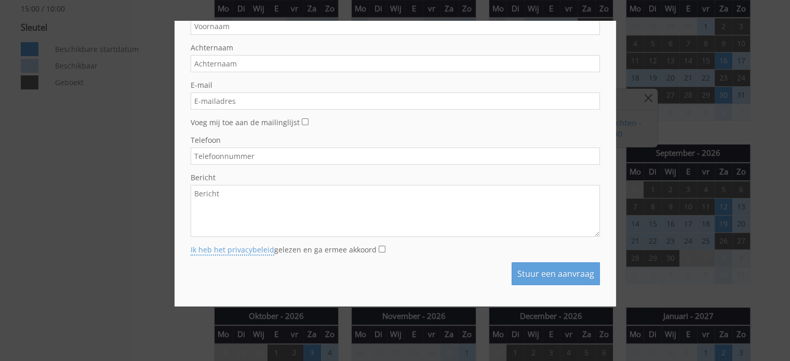
scroll to position [624, 0]
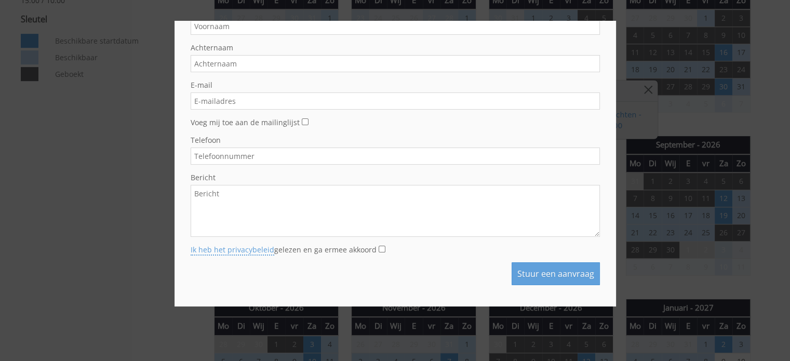
click at [119, 182] on div at bounding box center [395, 180] width 790 height 361
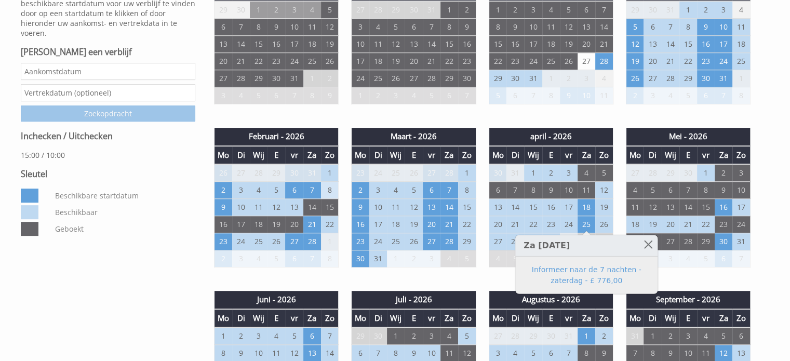
scroll to position [468, 0]
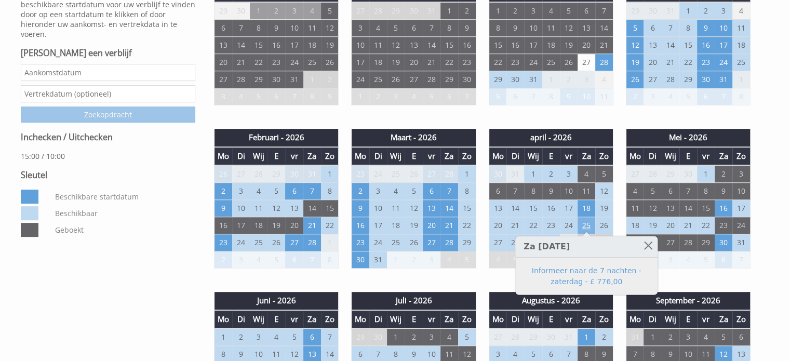
click at [583, 225] on font "25" at bounding box center [587, 225] width 8 height 10
click at [567, 221] on font "24" at bounding box center [569, 225] width 8 height 10
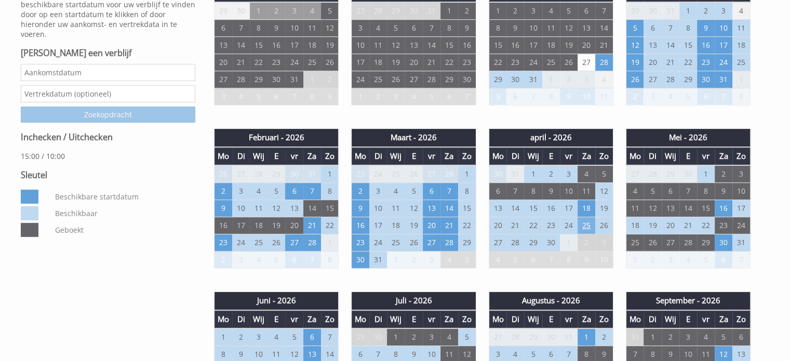
click at [581, 222] on td "25" at bounding box center [587, 225] width 18 height 17
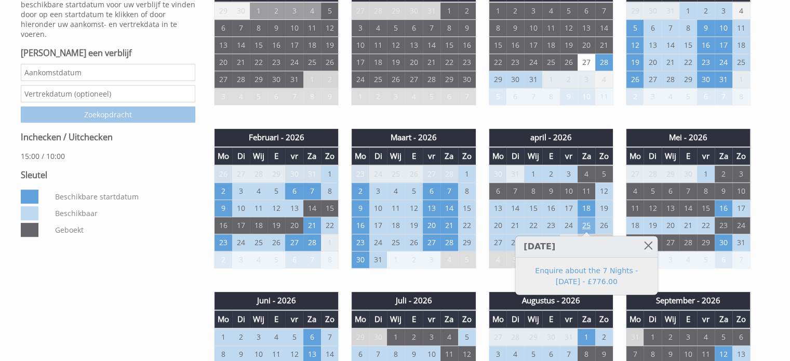
click at [581, 222] on td "25" at bounding box center [587, 225] width 18 height 17
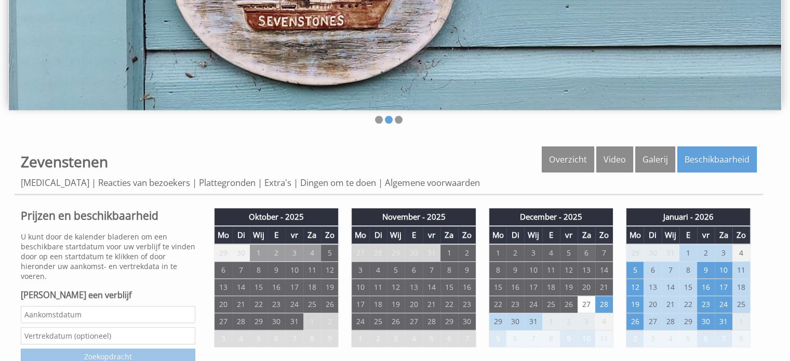
scroll to position [208, 0]
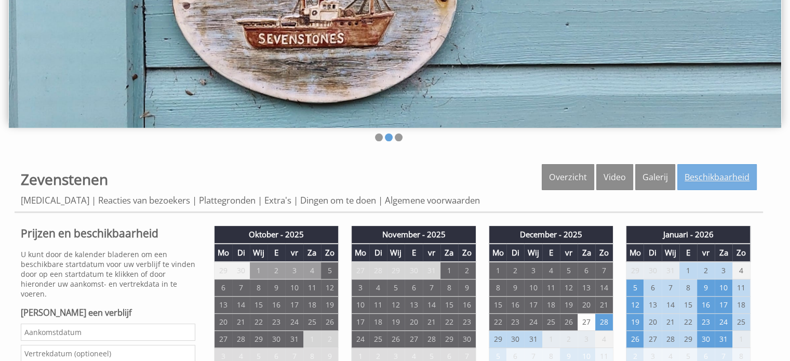
click at [696, 177] on font "Beschikbaarheid" at bounding box center [717, 176] width 65 height 11
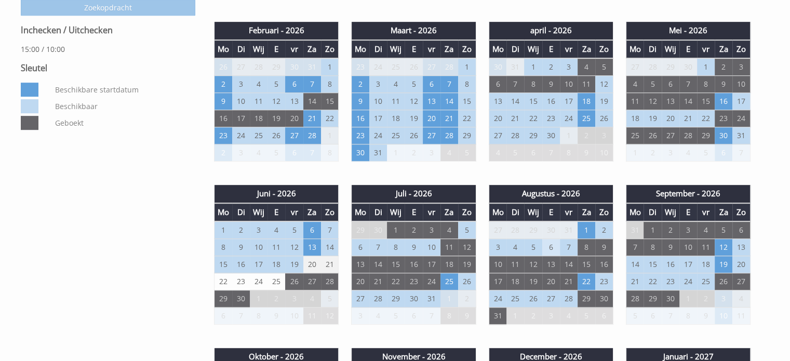
scroll to position [520, 0]
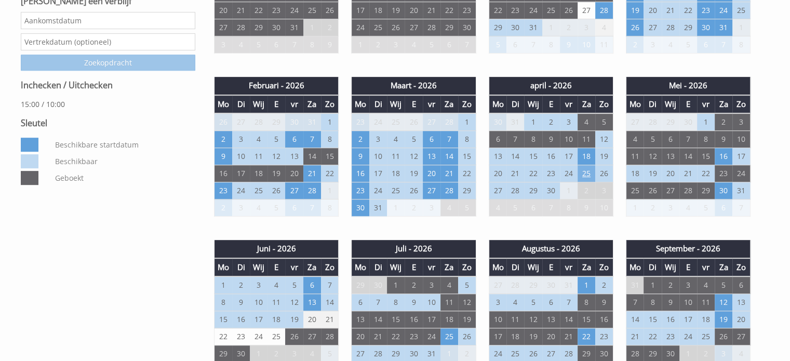
click at [588, 168] on font "25" at bounding box center [587, 173] width 8 height 10
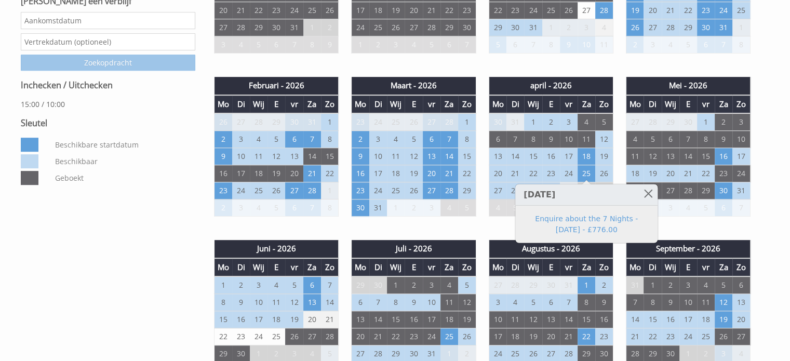
click at [130, 169] on dl "Beschikbare startdatum Beschikbaar Geboekt" at bounding box center [108, 163] width 175 height 50
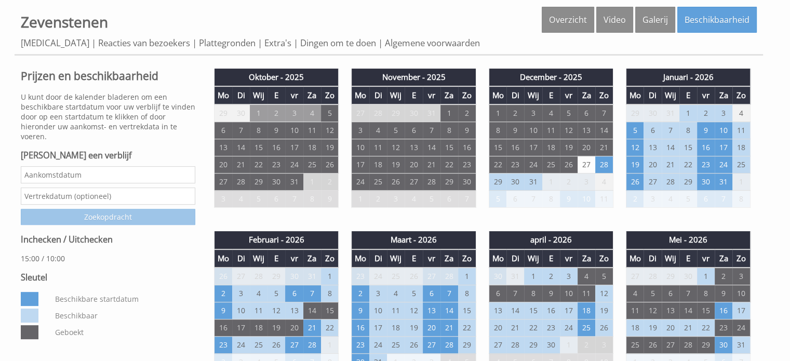
scroll to position [364, 0]
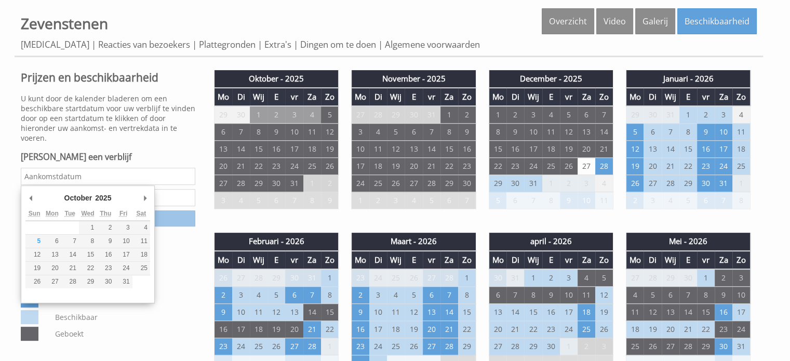
click at [105, 173] on input "Datum" at bounding box center [108, 176] width 175 height 17
type input "[DATE]"
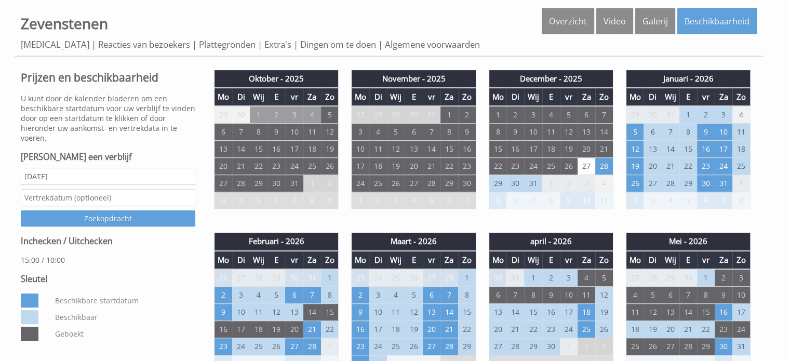
click at [96, 200] on input "text" at bounding box center [108, 197] width 175 height 17
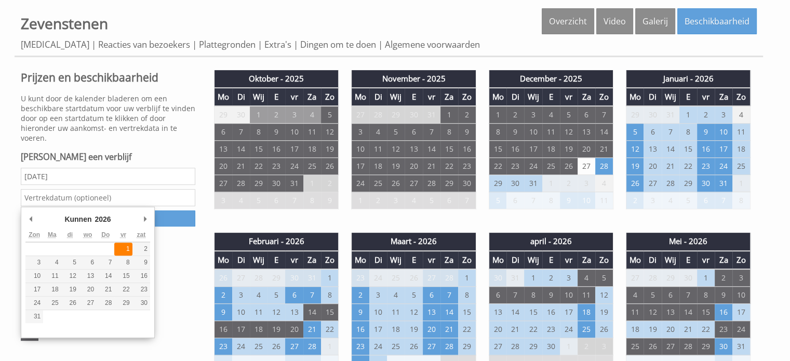
click at [129, 249] on font "1" at bounding box center [128, 248] width 4 height 7
type input "[DATE]"
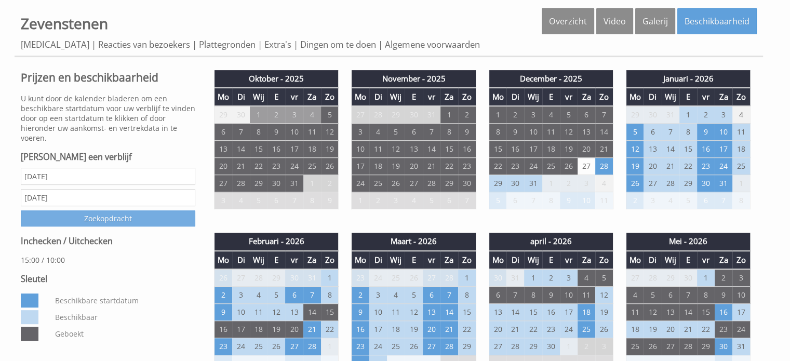
click at [135, 224] on input "Zoekopdracht" at bounding box center [108, 218] width 175 height 16
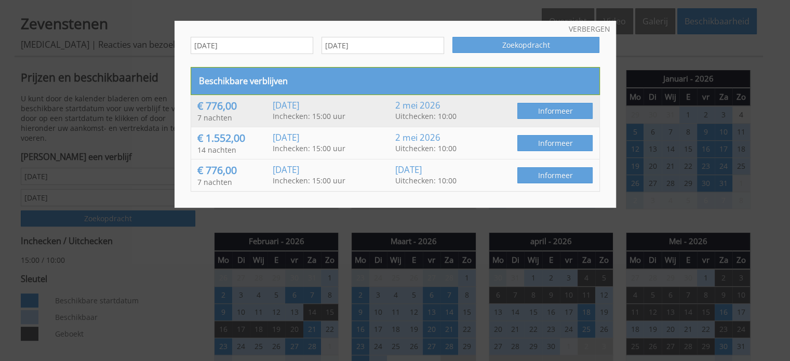
click at [299, 105] on font "[DATE]" at bounding box center [286, 105] width 27 height 12
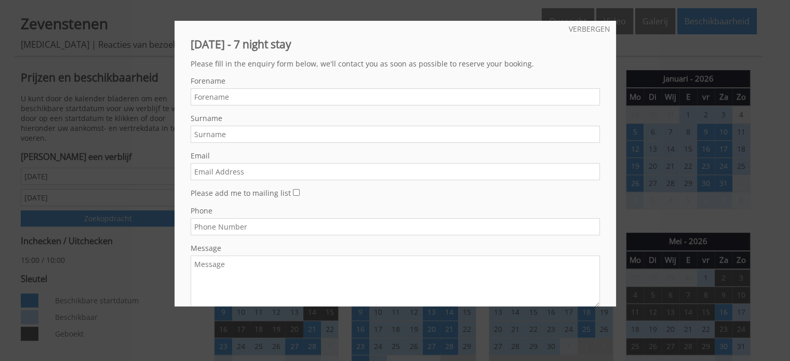
click at [260, 96] on input "Forename" at bounding box center [395, 96] width 409 height 17
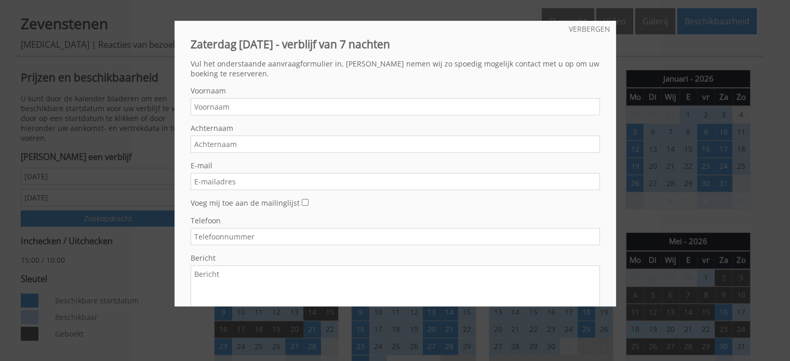
type input "Adalien"
type input "Deen"
type input "[EMAIL_ADDRESS][DOMAIN_NAME]"
type input "0630142090"
click at [195, 144] on input "Deen" at bounding box center [395, 144] width 409 height 17
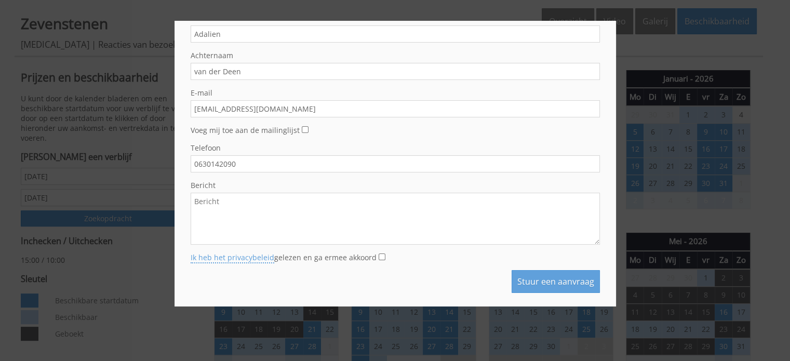
scroll to position [81, 0]
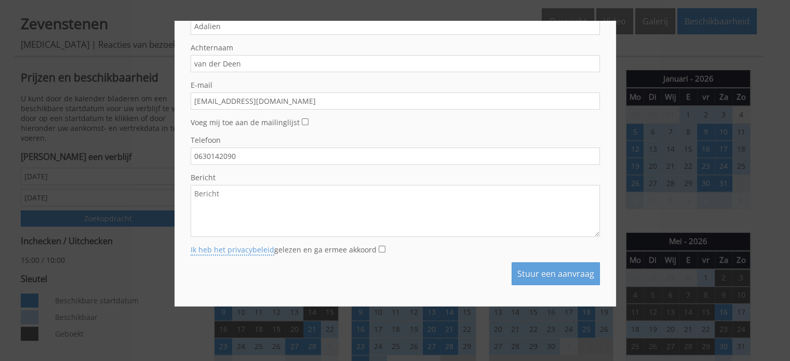
type input "van der Deen"
click at [379, 249] on input "Ik heb het privacybeleid gelezen en ga ermee akkoord" at bounding box center [382, 249] width 7 height 7
checkbox input "true"
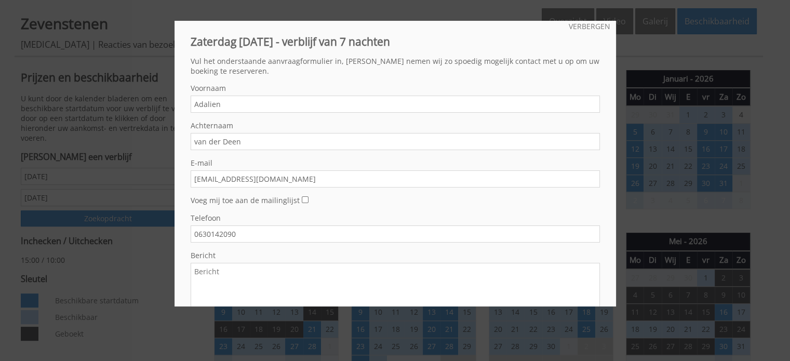
scroll to position [0, 0]
click at [243, 269] on textarea "Bericht" at bounding box center [395, 292] width 409 height 52
click at [300, 274] on textarea "Bericht" at bounding box center [395, 292] width 409 height 52
click at [196, 276] on textarea "good evening," at bounding box center [395, 292] width 409 height 52
click at [263, 278] on textarea "Good evening," at bounding box center [395, 292] width 409 height 52
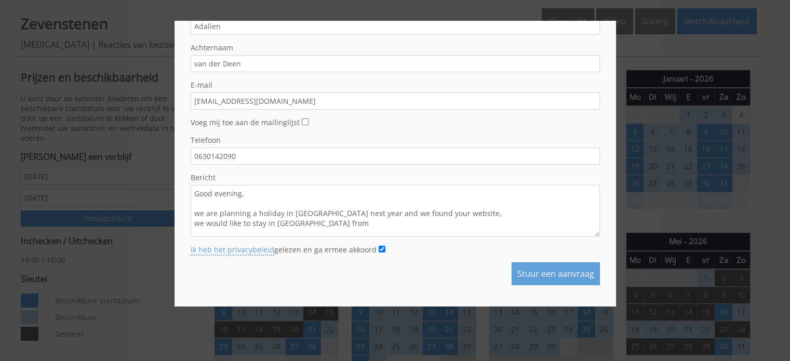
scroll to position [2, 0]
click at [336, 222] on textarea "Good evening, we are planning a holiday in [GEOGRAPHIC_DATA] next year and we f…" at bounding box center [395, 211] width 409 height 52
click at [424, 220] on textarea "Good evening, we are planning a holiday in [GEOGRAPHIC_DATA] next year and we f…" at bounding box center [395, 211] width 409 height 52
click at [324, 226] on textarea "Good evening, we are planning a holiday in [GEOGRAPHIC_DATA] next year and we f…" at bounding box center [395, 211] width 409 height 52
click at [276, 230] on textarea "Good evening, we are planning a holiday in [GEOGRAPHIC_DATA] next year and we f…" at bounding box center [395, 211] width 409 height 52
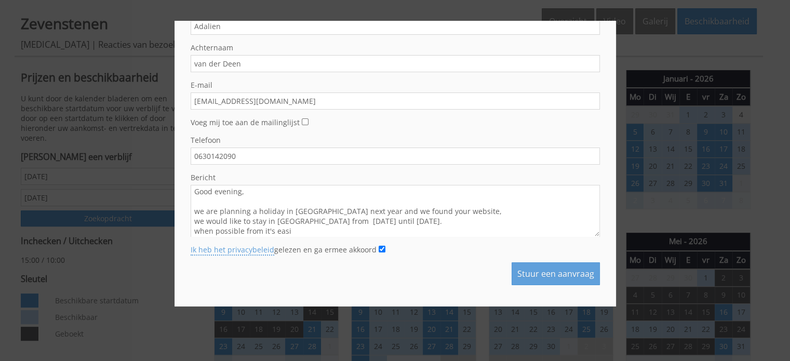
click at [390, 220] on textarea "Good evening, we are planning a holiday in [GEOGRAPHIC_DATA] next year and we f…" at bounding box center [395, 211] width 409 height 52
click at [332, 221] on textarea "Good evening, we are planning a holiday in [GEOGRAPHIC_DATA] next year and we f…" at bounding box center [395, 211] width 409 height 52
click at [390, 222] on textarea "Good evening, we are planning a holiday in [GEOGRAPHIC_DATA] next year and we f…" at bounding box center [395, 211] width 409 height 52
drag, startPoint x: 309, startPoint y: 234, endPoint x: 193, endPoint y: 222, distance: 116.0
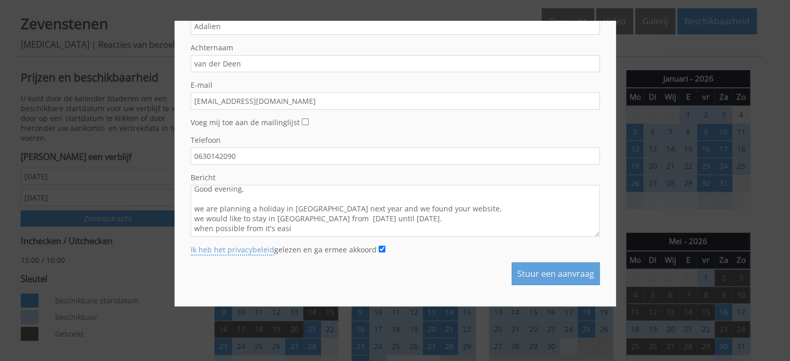
click at [193, 222] on textarea "Good evening, we are planning a holiday in [GEOGRAPHIC_DATA] next year and we f…" at bounding box center [395, 211] width 409 height 52
click at [473, 240] on form "Vul dit veld niet in Voornaam Adalien Achternaam van der Deen E-mail [EMAIL_ADD…" at bounding box center [395, 145] width 409 height 280
click at [467, 240] on form "Vul dit veld niet in Voornaam Adalien Achternaam van der Deen E-mail [EMAIL_ADD…" at bounding box center [395, 145] width 409 height 280
click at [509, 211] on textarea "Good evening, we are planning a holiday in [GEOGRAPHIC_DATA] next year and we f…" at bounding box center [395, 211] width 409 height 52
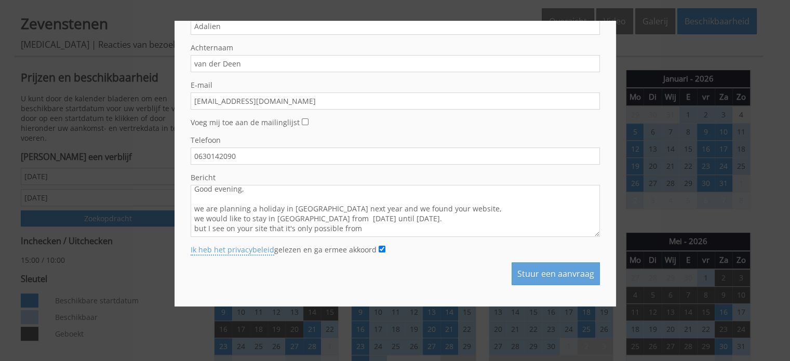
click at [483, 233] on textarea "Good evening, we are planning a holiday in [GEOGRAPHIC_DATA] next year and we f…" at bounding box center [395, 211] width 409 height 52
click at [366, 230] on textarea "Good evening, we are planning a holiday in [GEOGRAPHIC_DATA] next year and we f…" at bounding box center [395, 211] width 409 height 52
click at [397, 232] on textarea "Good evening, we are planning a holiday in [GEOGRAPHIC_DATA] next year and we f…" at bounding box center [395, 211] width 409 height 52
type textarea "Good evening, we are planning a holiday in [GEOGRAPHIC_DATA] next year and we f…"
click at [452, 243] on form "Vul dit veld niet in Voornaam Adalien Achternaam van der Deen E-mail [EMAIL_ADD…" at bounding box center [395, 145] width 409 height 280
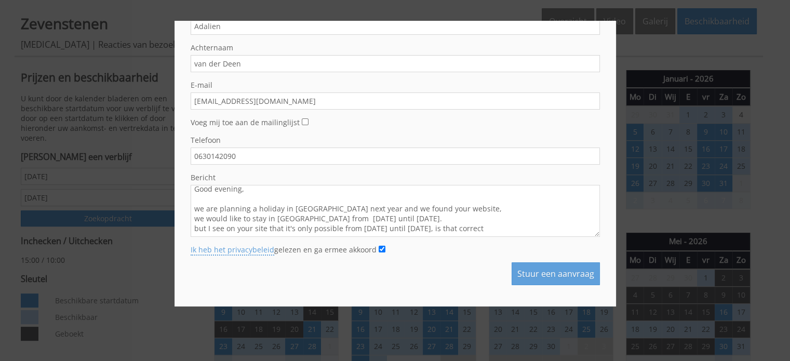
click at [451, 243] on form "Vul dit veld niet in Voornaam Adalien Achternaam van der Deen E-mail [EMAIL_ADD…" at bounding box center [395, 145] width 409 height 280
drag, startPoint x: 428, startPoint y: 30, endPoint x: 567, endPoint y: 96, distance: 153.9
click at [567, 96] on form "Vul dit veld niet in Voornaam Adalien Achternaam van der Deen E-mail [EMAIL_ADD…" at bounding box center [395, 145] width 409 height 280
click at [661, 54] on div at bounding box center [395, 180] width 790 height 361
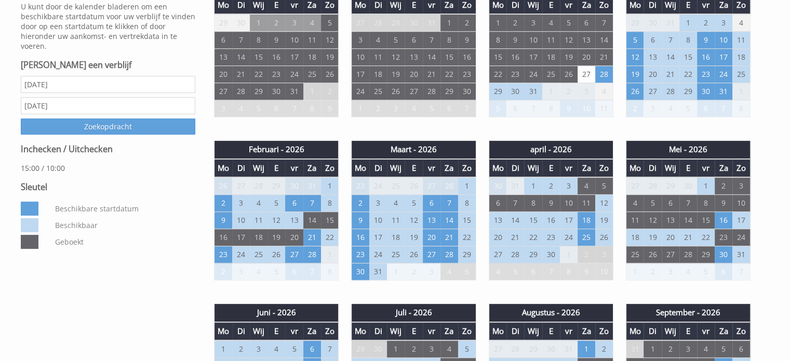
scroll to position [468, 0]
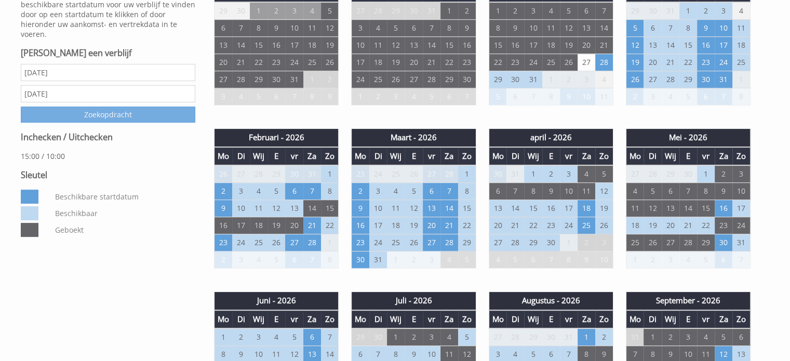
click at [100, 115] on input "Zoekopdracht" at bounding box center [108, 115] width 175 height 16
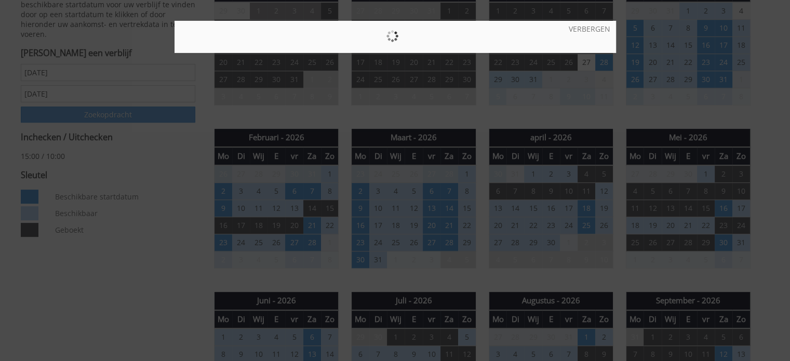
scroll to position [0, 0]
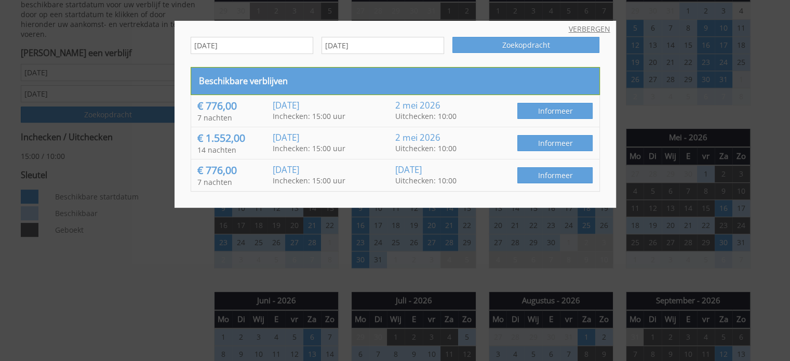
click at [596, 27] on font "VERBERGEN" at bounding box center [590, 29] width 42 height 10
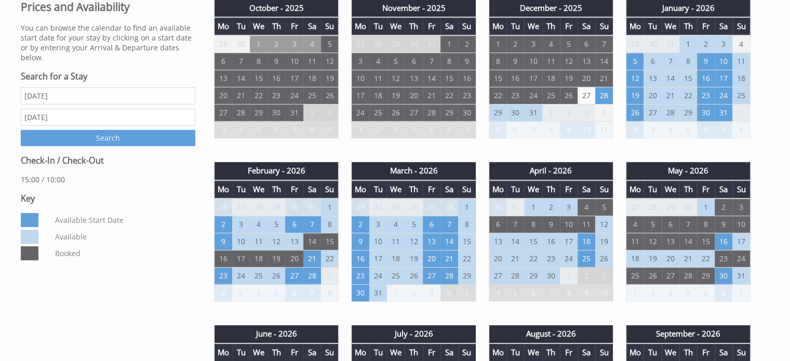
scroll to position [468, 0]
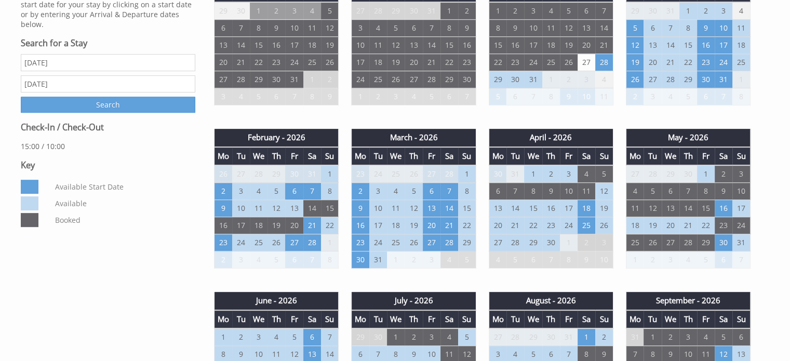
click at [124, 97] on input "Search" at bounding box center [108, 105] width 175 height 16
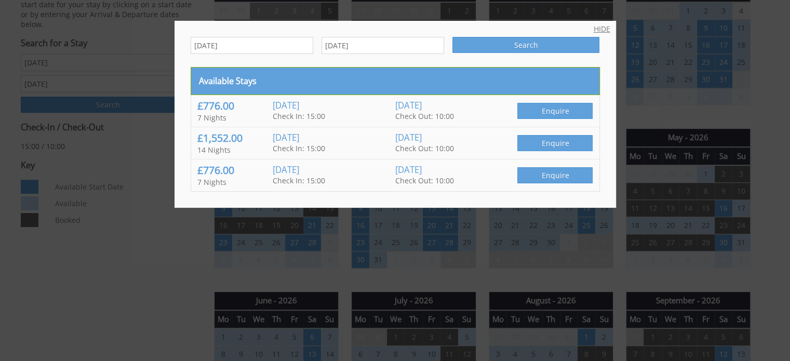
click at [594, 29] on link "HIDE" at bounding box center [602, 29] width 17 height 10
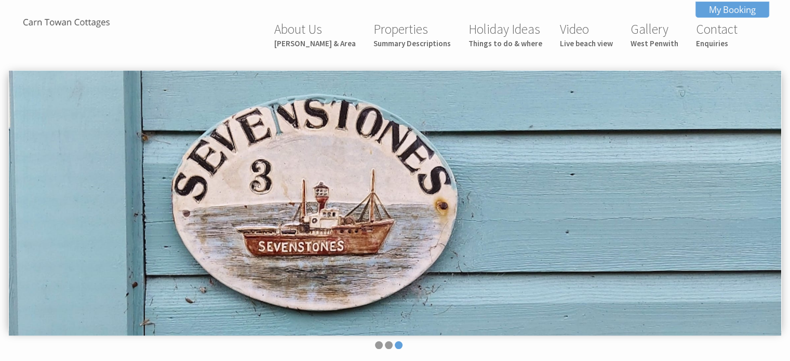
scroll to position [0, 0]
click at [655, 36] on link "Gallery [GEOGRAPHIC_DATA]" at bounding box center [655, 35] width 48 height 28
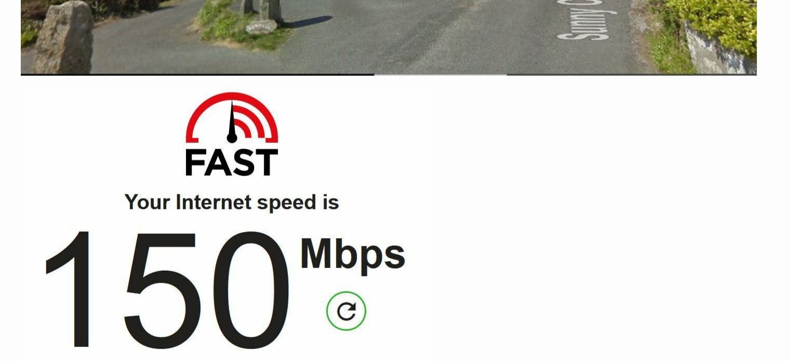
scroll to position [10445, 0]
